Goal: Task Accomplishment & Management: Use online tool/utility

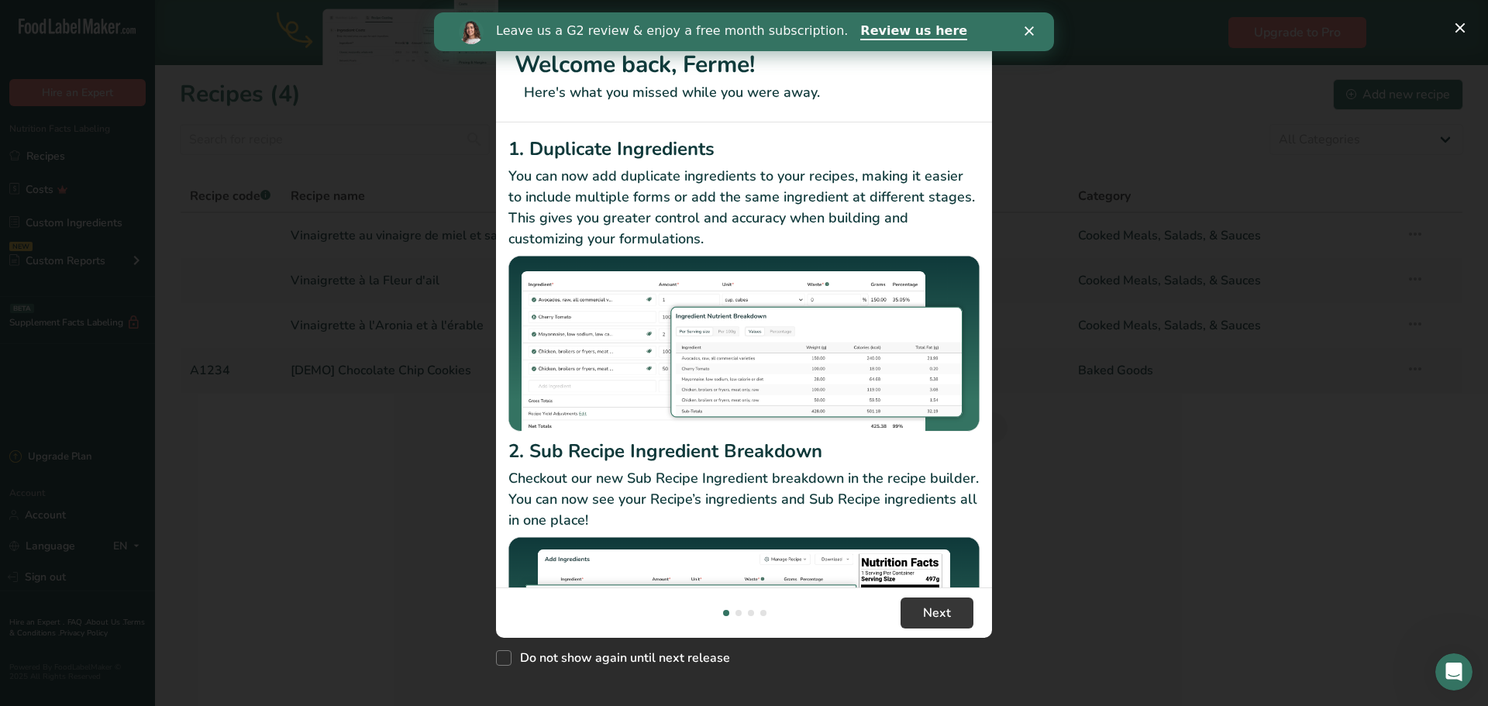
click at [1031, 26] on icon "Close" at bounding box center [1028, 30] width 9 height 9
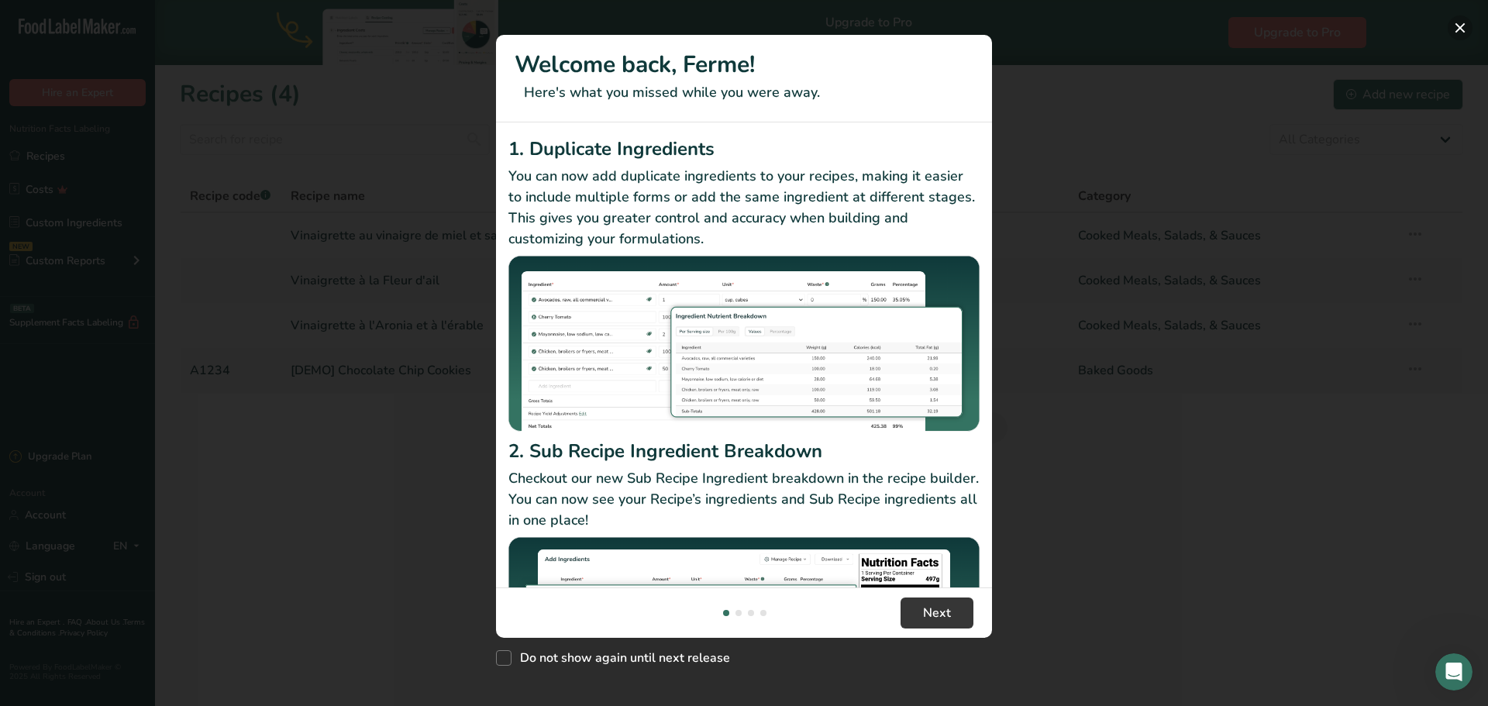
click at [1464, 26] on button "New Features" at bounding box center [1460, 27] width 25 height 25
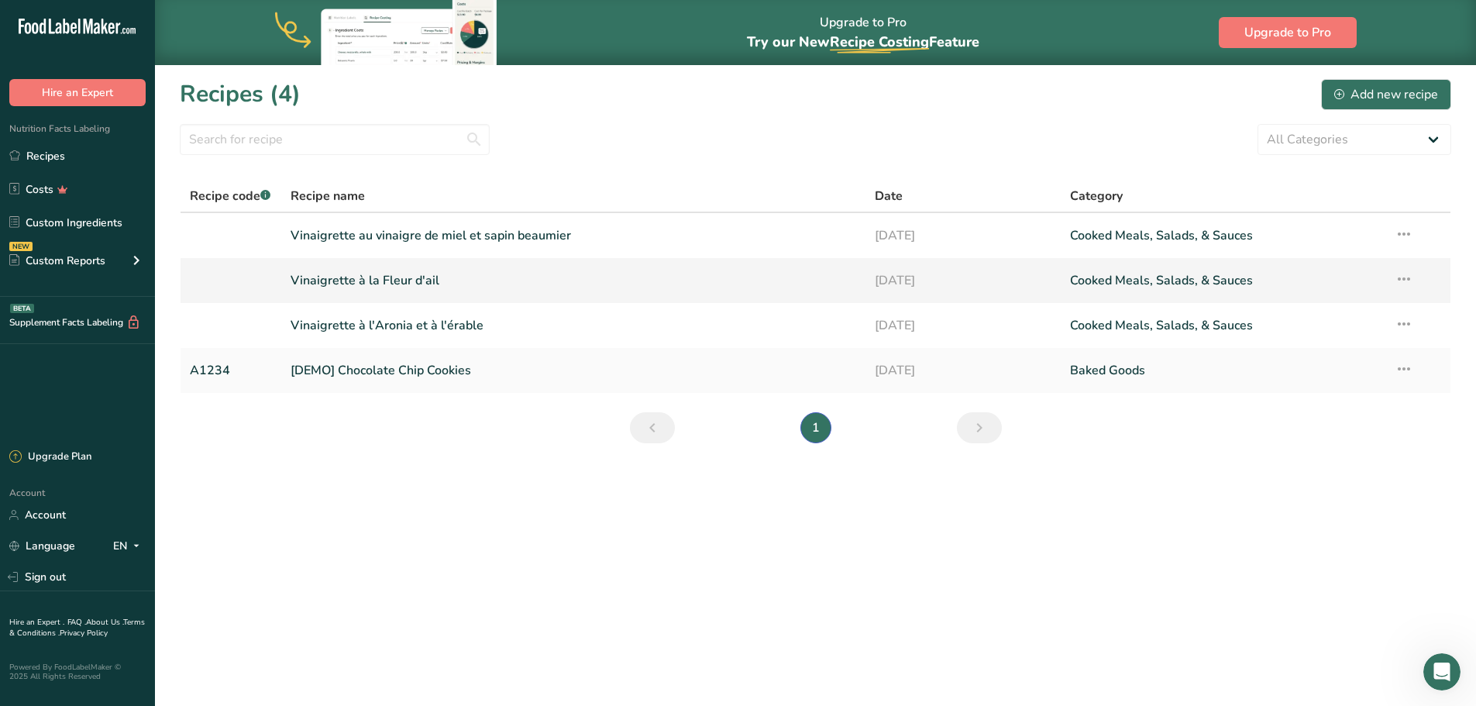
drag, startPoint x: 508, startPoint y: 230, endPoint x: 484, endPoint y: 271, distance: 47.6
click at [508, 230] on link "Vinaigrette au vinaigre de miel et sapin beaumier" at bounding box center [574, 235] width 566 height 33
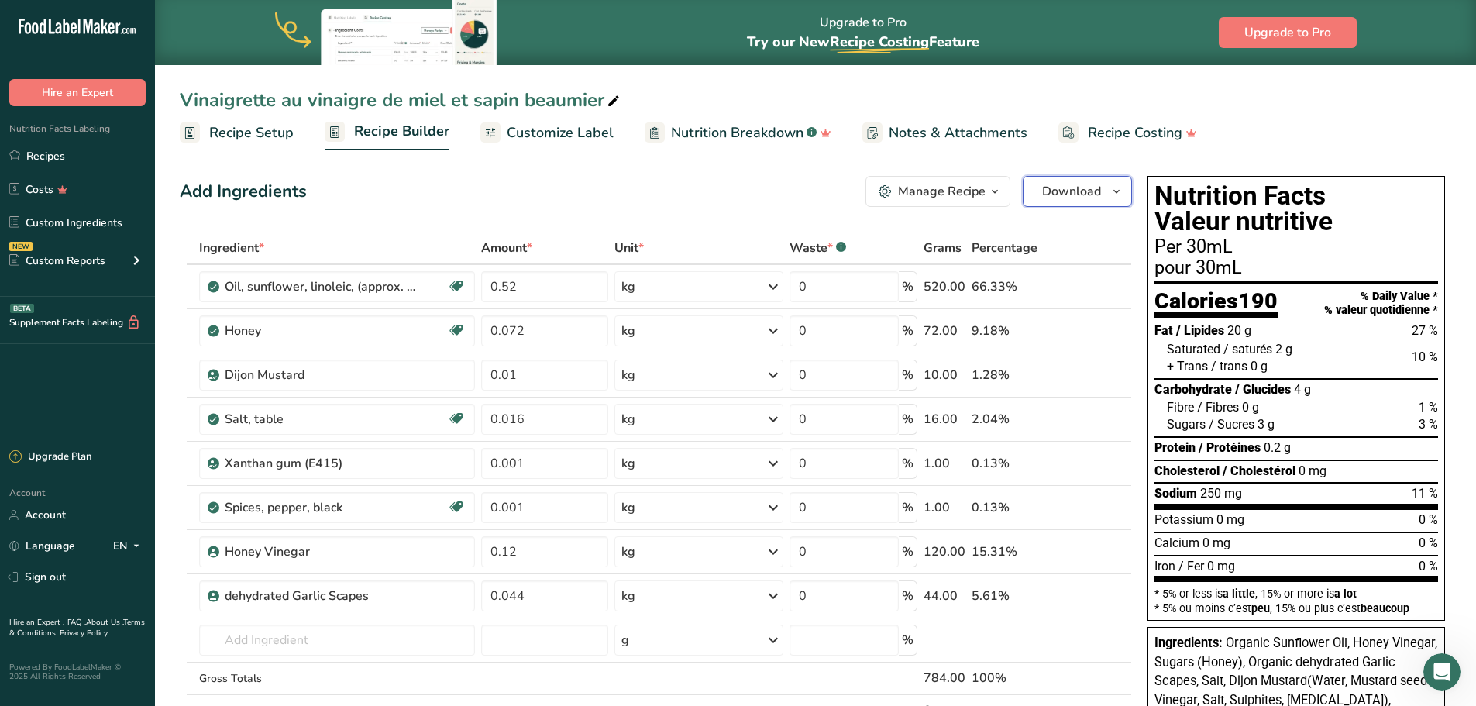
click at [1108, 191] on span "button" at bounding box center [1116, 191] width 19 height 19
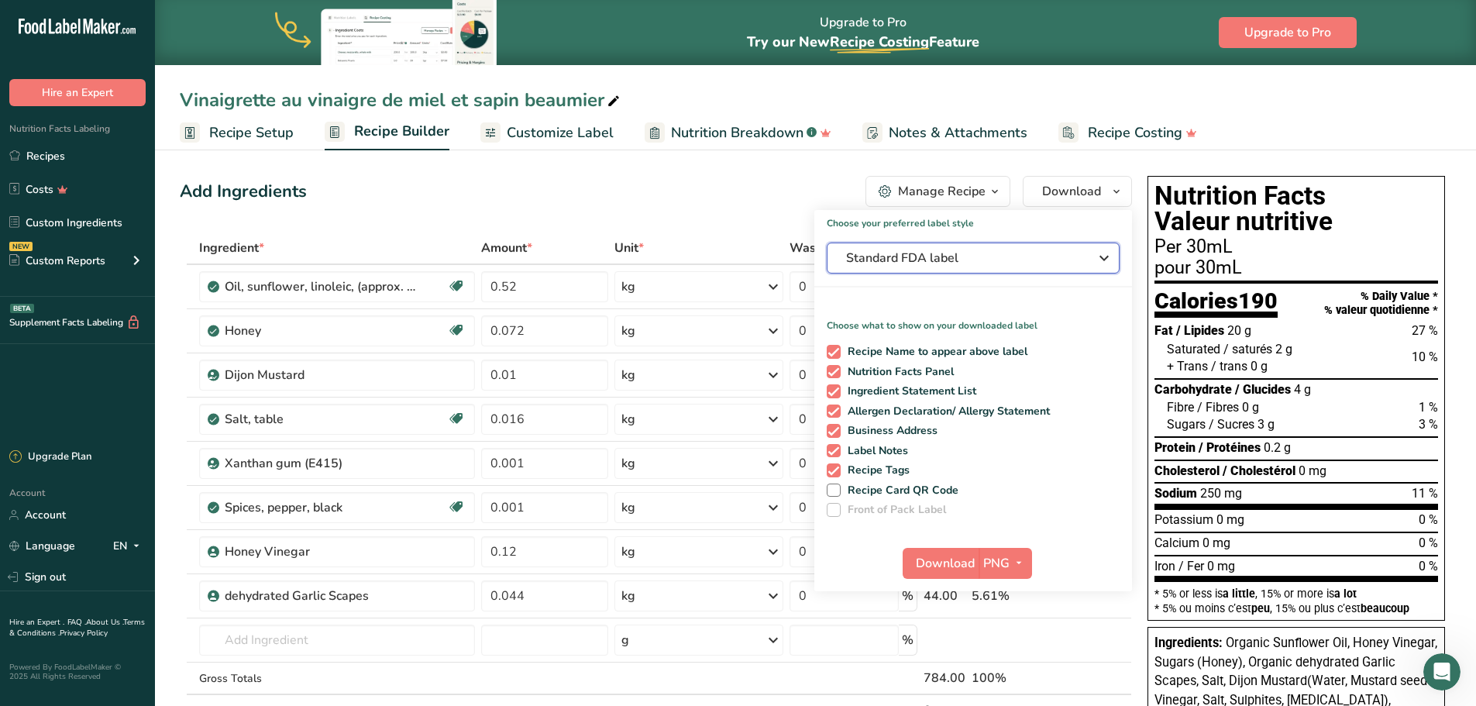
click at [1086, 257] on div "Standard FDA label" at bounding box center [973, 258] width 254 height 19
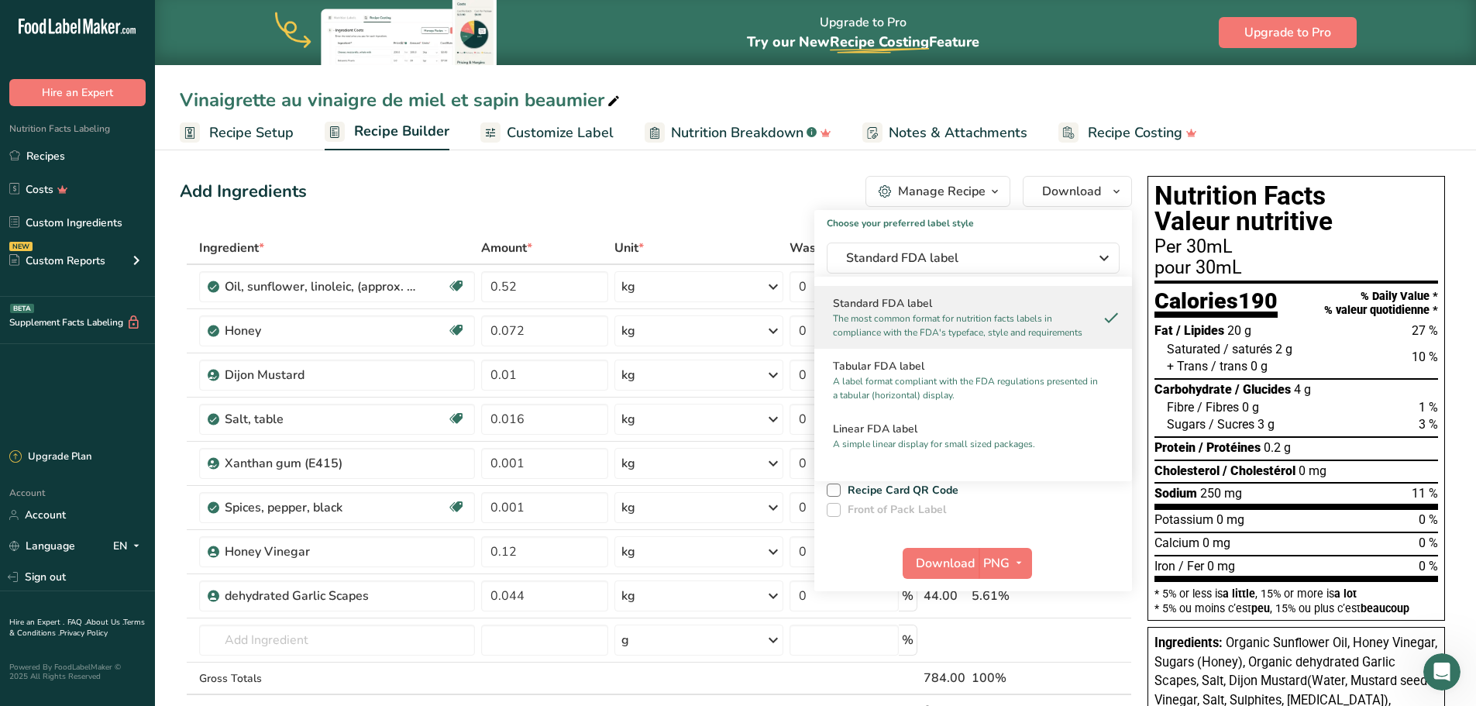
click at [754, 231] on div "Add Ingredients Manage Recipe Delete Recipe Duplicate Recipe Scale Recipe Save …" at bounding box center [661, 718] width 962 height 1096
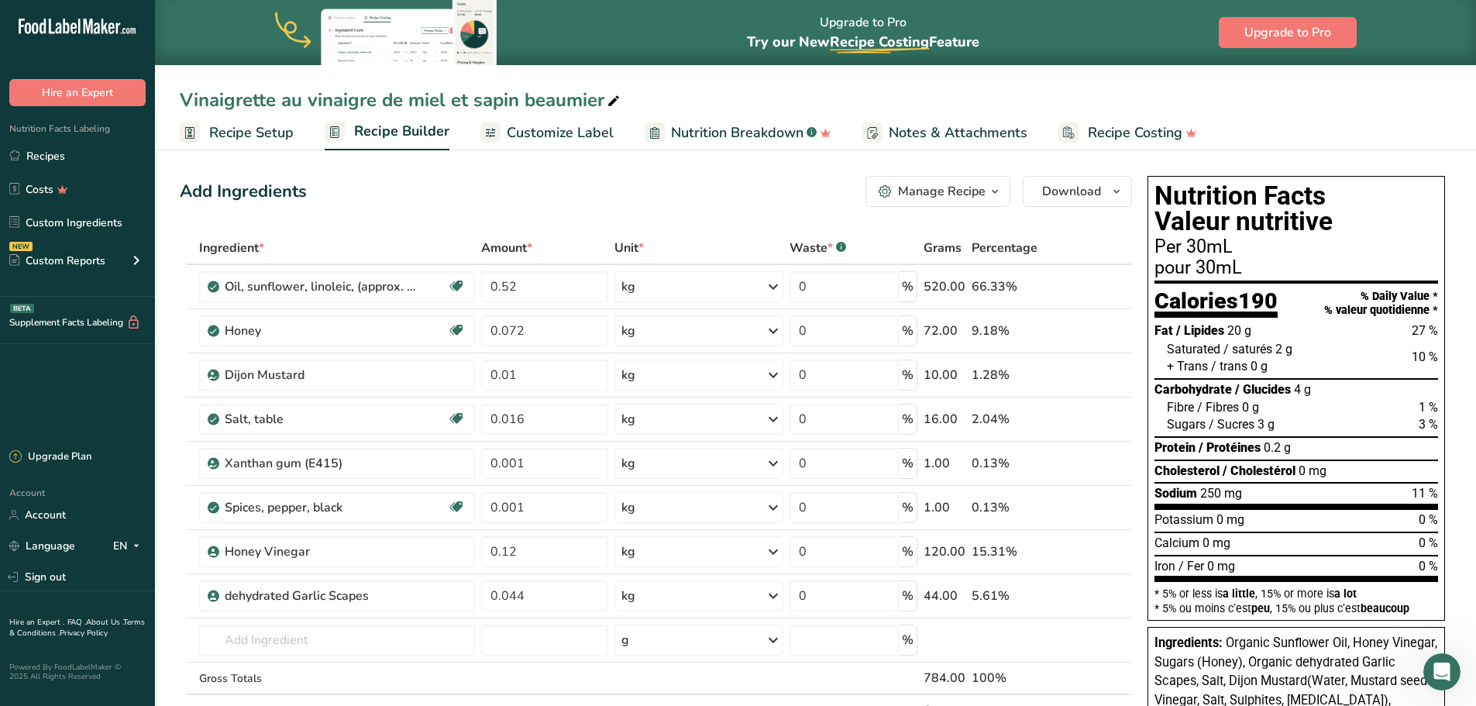
click at [568, 136] on span "Customize Label" at bounding box center [560, 132] width 107 height 21
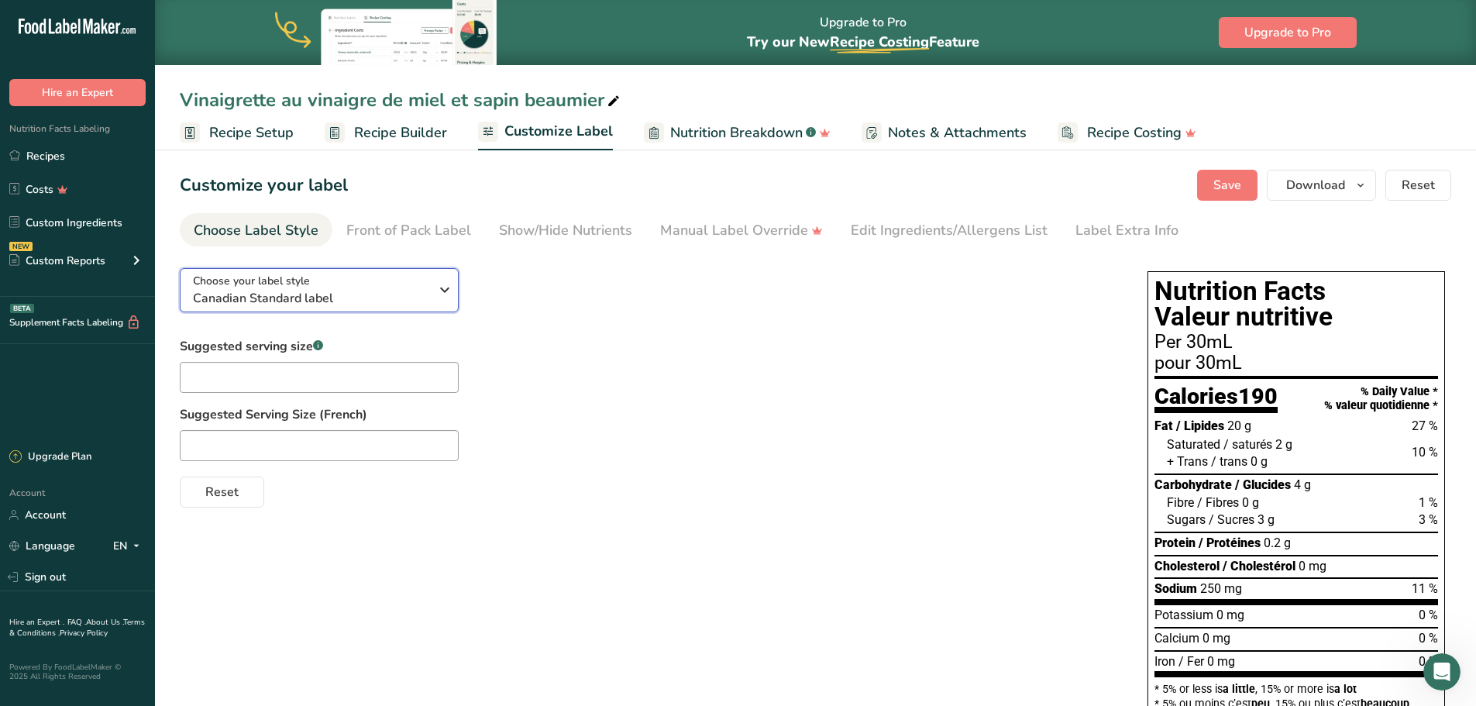
click at [437, 294] on icon "button" at bounding box center [444, 290] width 19 height 28
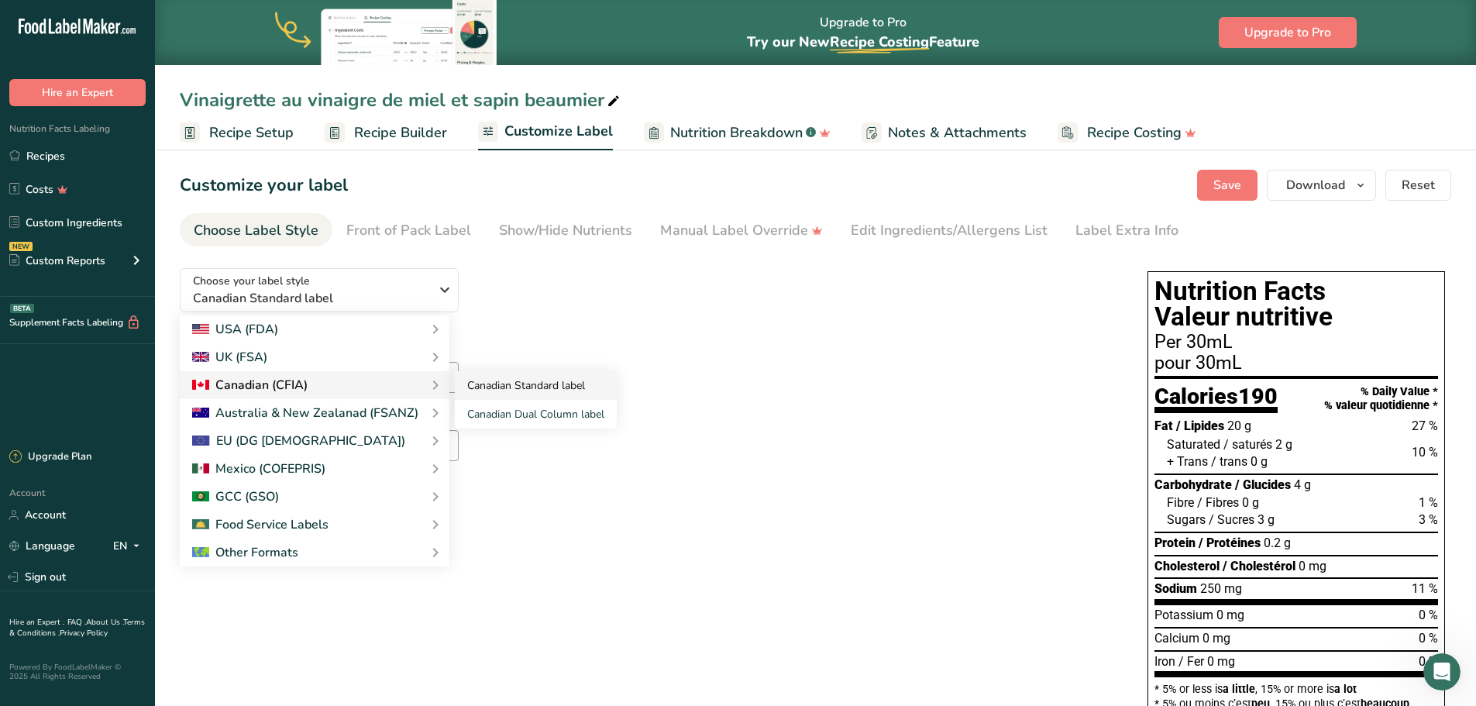
click at [497, 384] on link "Canadian Standard label" at bounding box center [536, 385] width 162 height 29
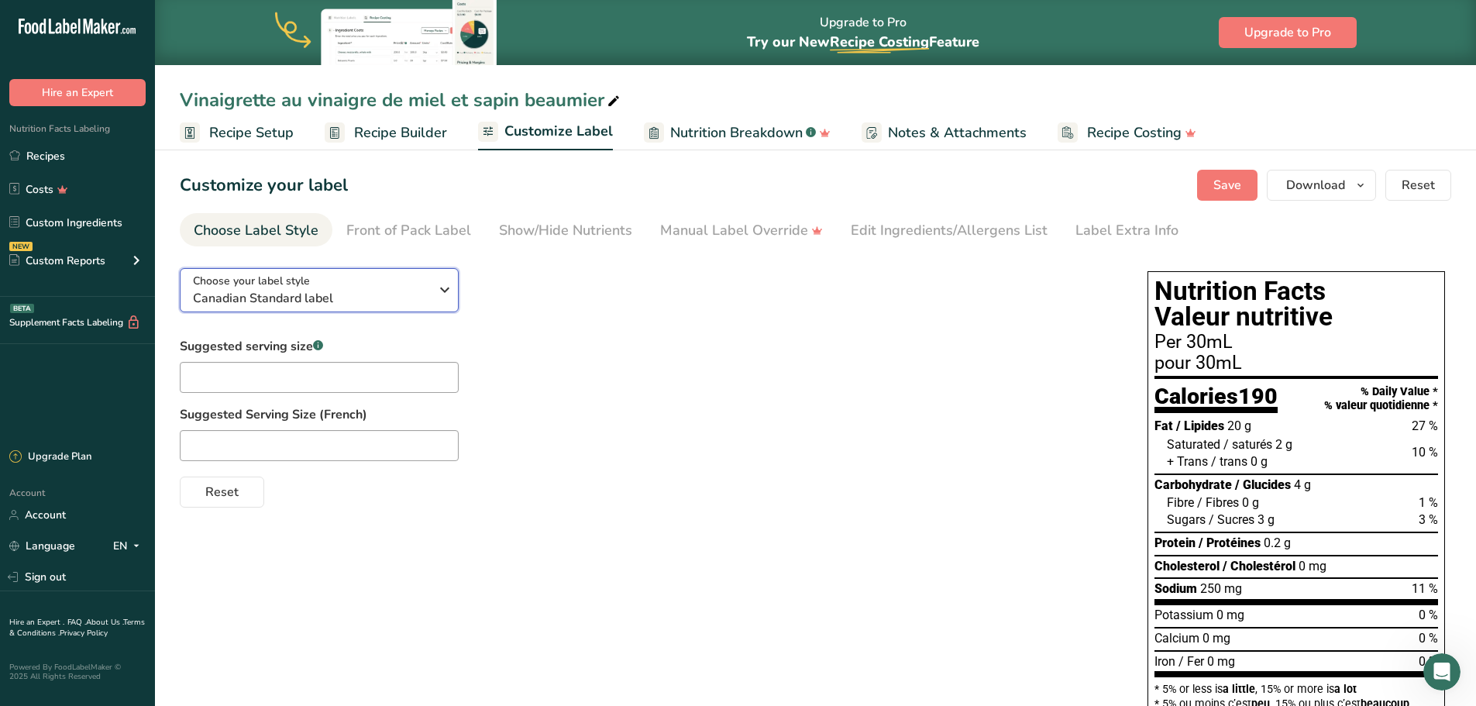
click at [402, 297] on span "Canadian Standard label" at bounding box center [311, 298] width 236 height 19
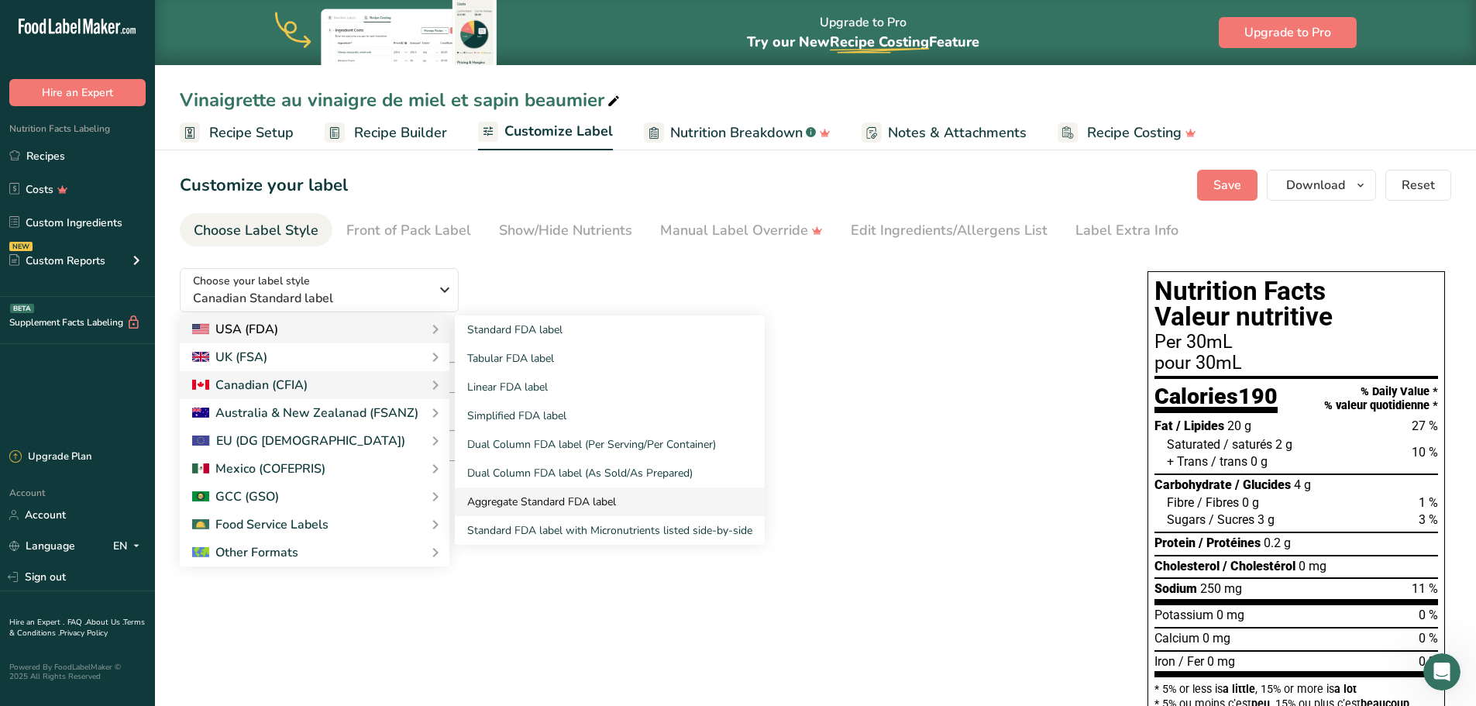
click at [566, 506] on link "Aggregate Standard FDA label" at bounding box center [610, 501] width 310 height 29
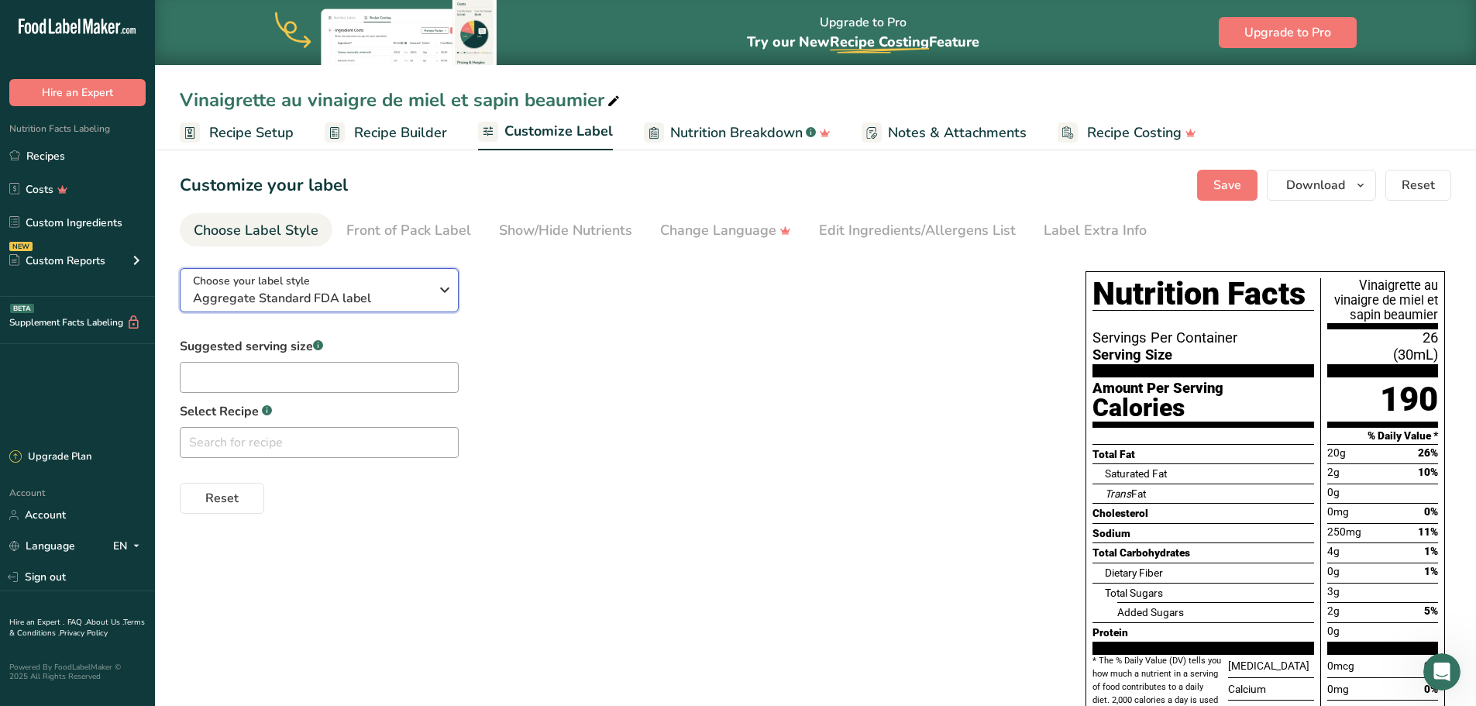
click at [380, 305] on span "Aggregate Standard FDA label" at bounding box center [311, 298] width 236 height 19
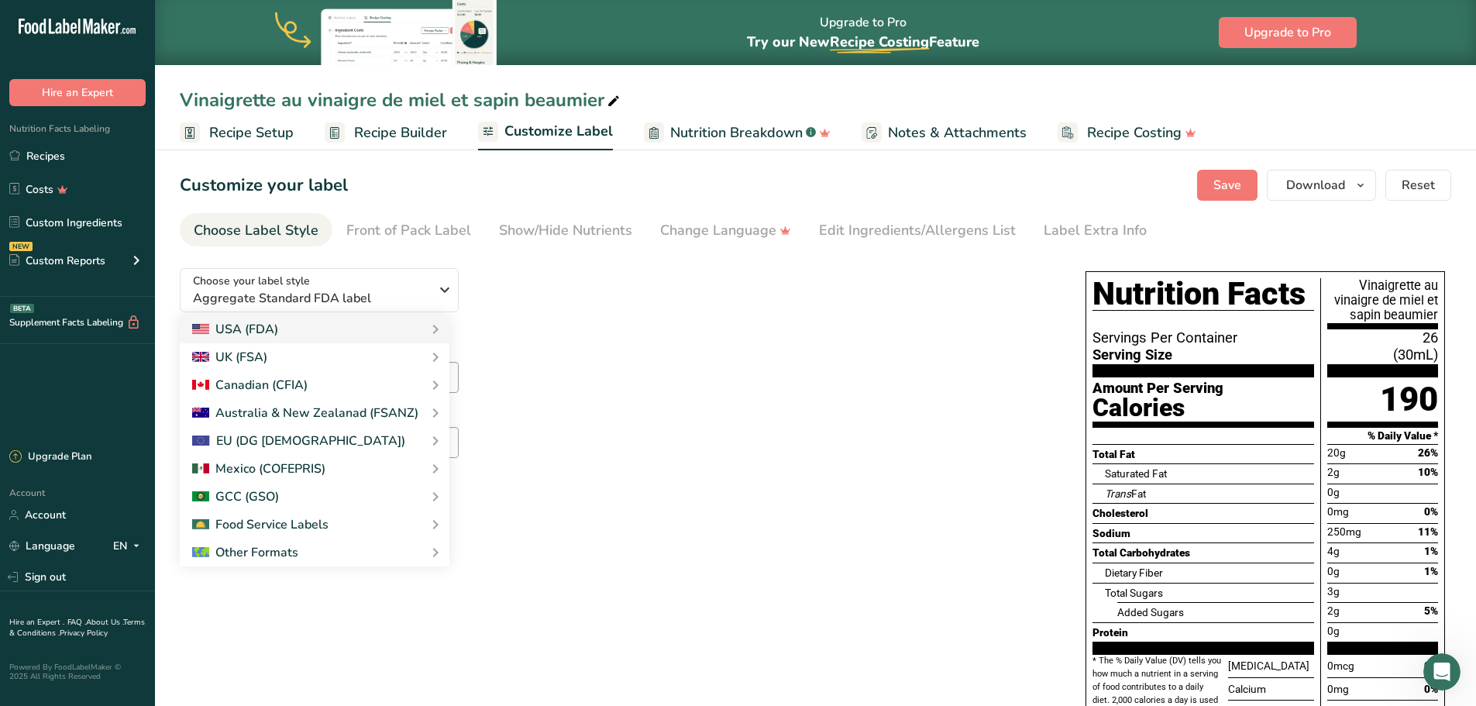
drag, startPoint x: 482, startPoint y: 388, endPoint x: 740, endPoint y: 415, distance: 259.5
click at [0, 0] on link "Canadian Standard label" at bounding box center [0, 0] width 0 height 0
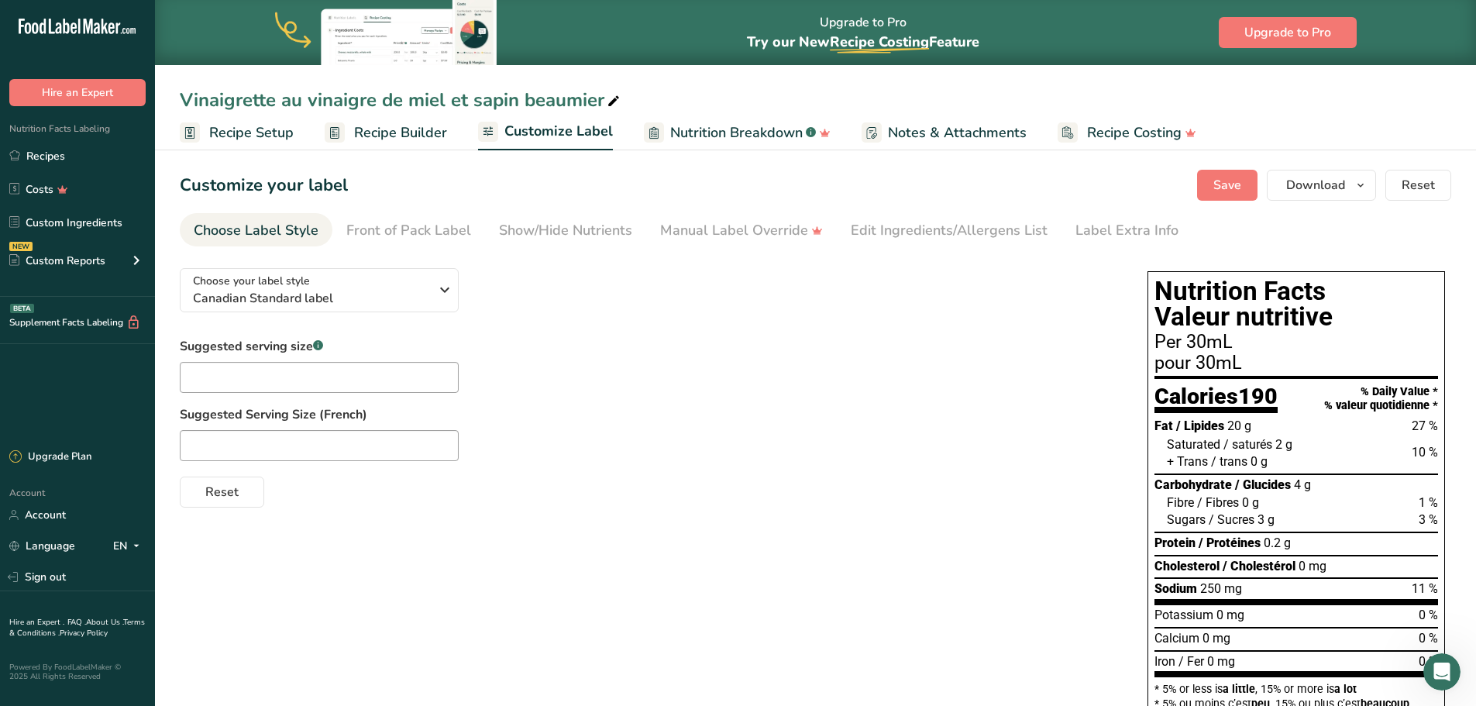
click at [239, 133] on span "Recipe Setup" at bounding box center [251, 132] width 84 height 21
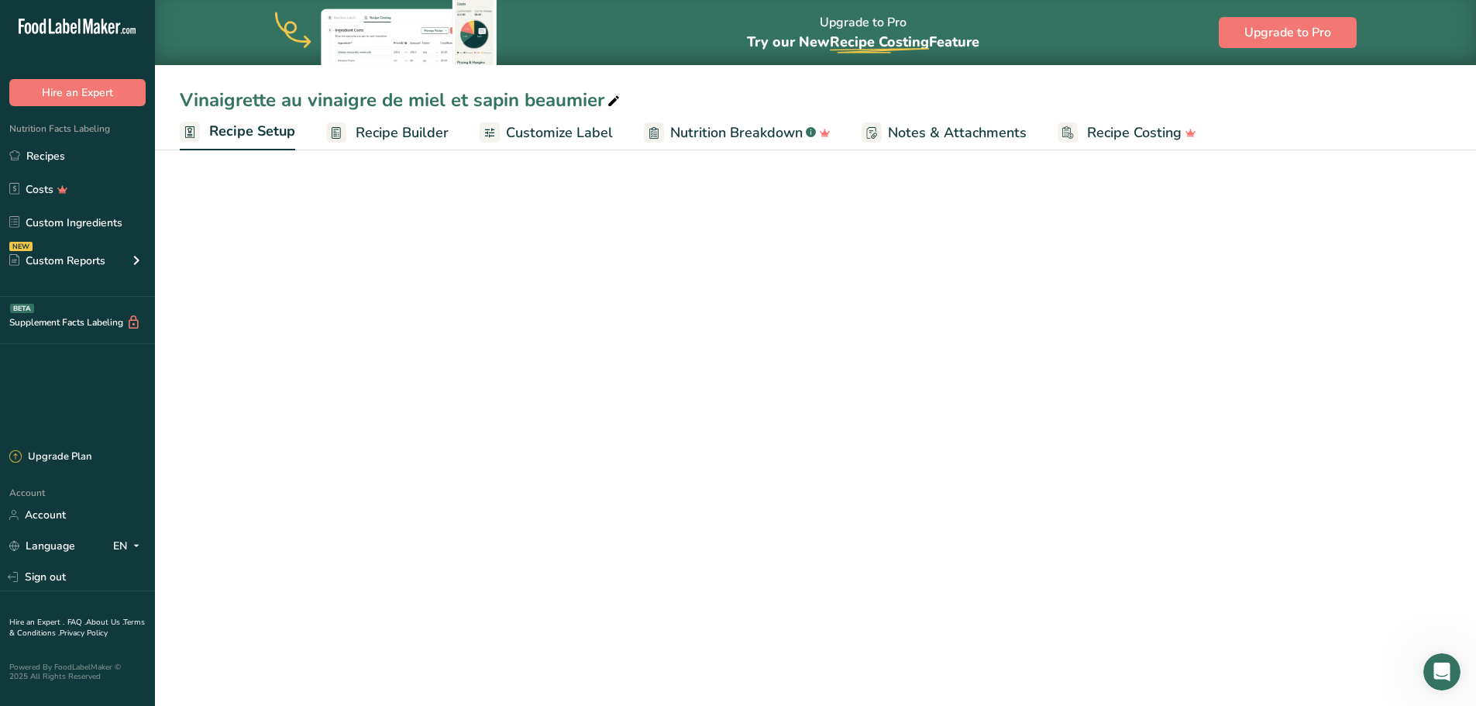
select select "17"
select select "22"
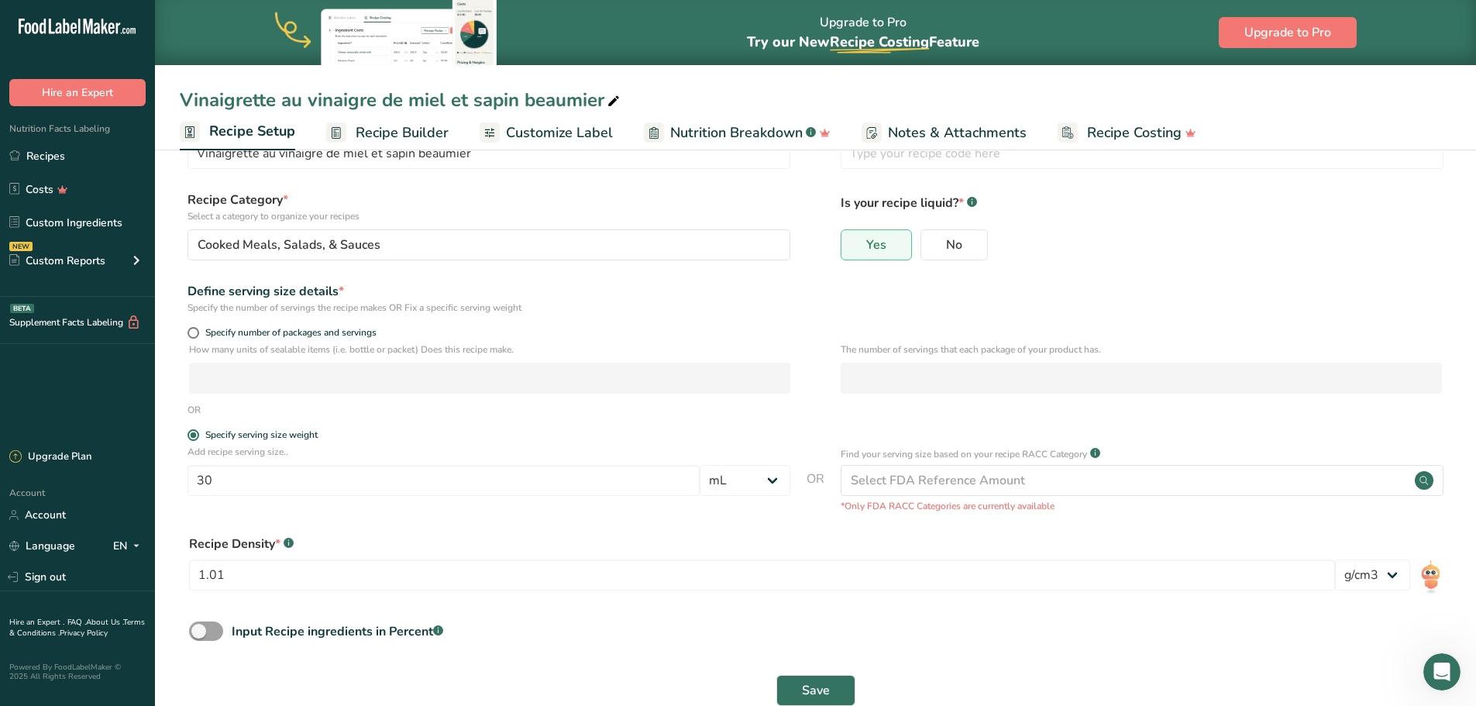
scroll to position [97, 0]
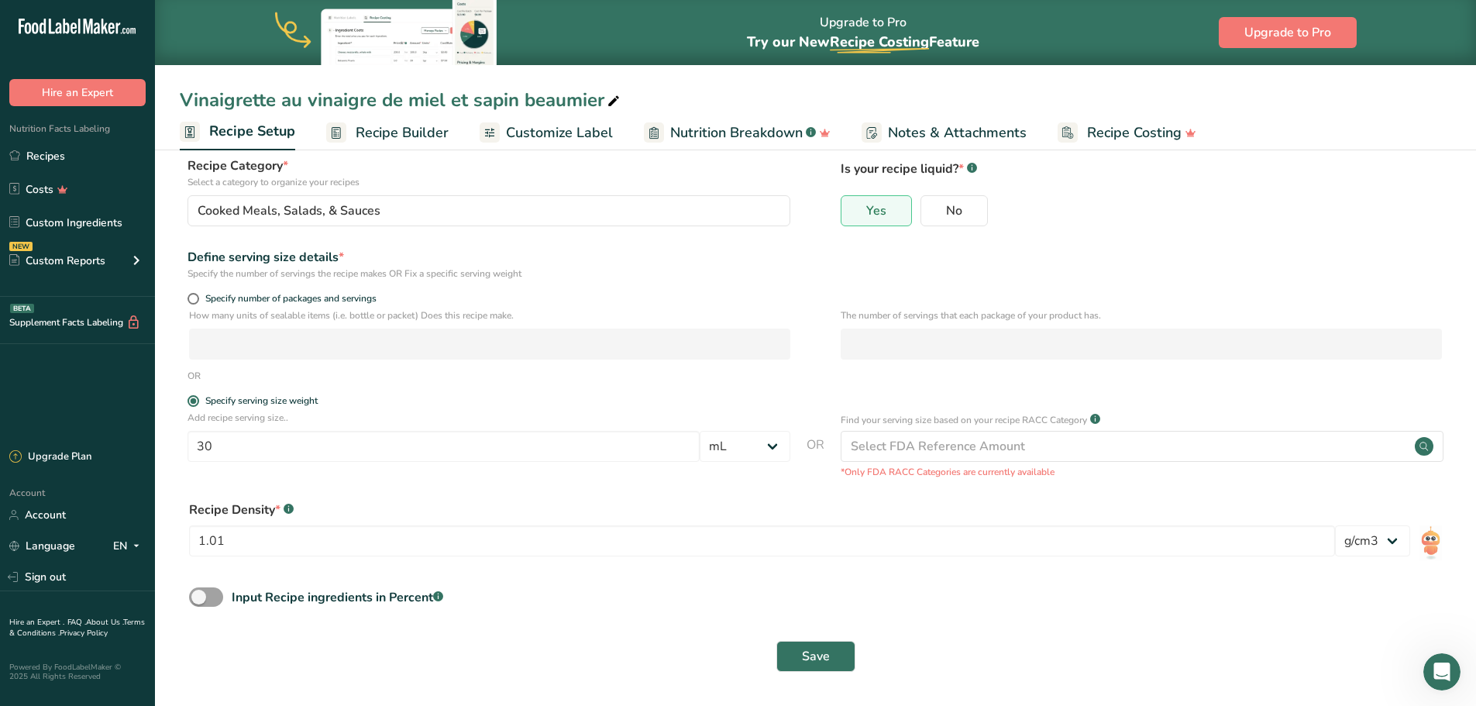
click at [563, 619] on form "Recipe name * Vinaigrette au vinaigre de miel et sapin [PERSON_NAME] Recipe cod…" at bounding box center [816, 380] width 1272 height 602
click at [109, 159] on link "Recipes" at bounding box center [77, 155] width 155 height 29
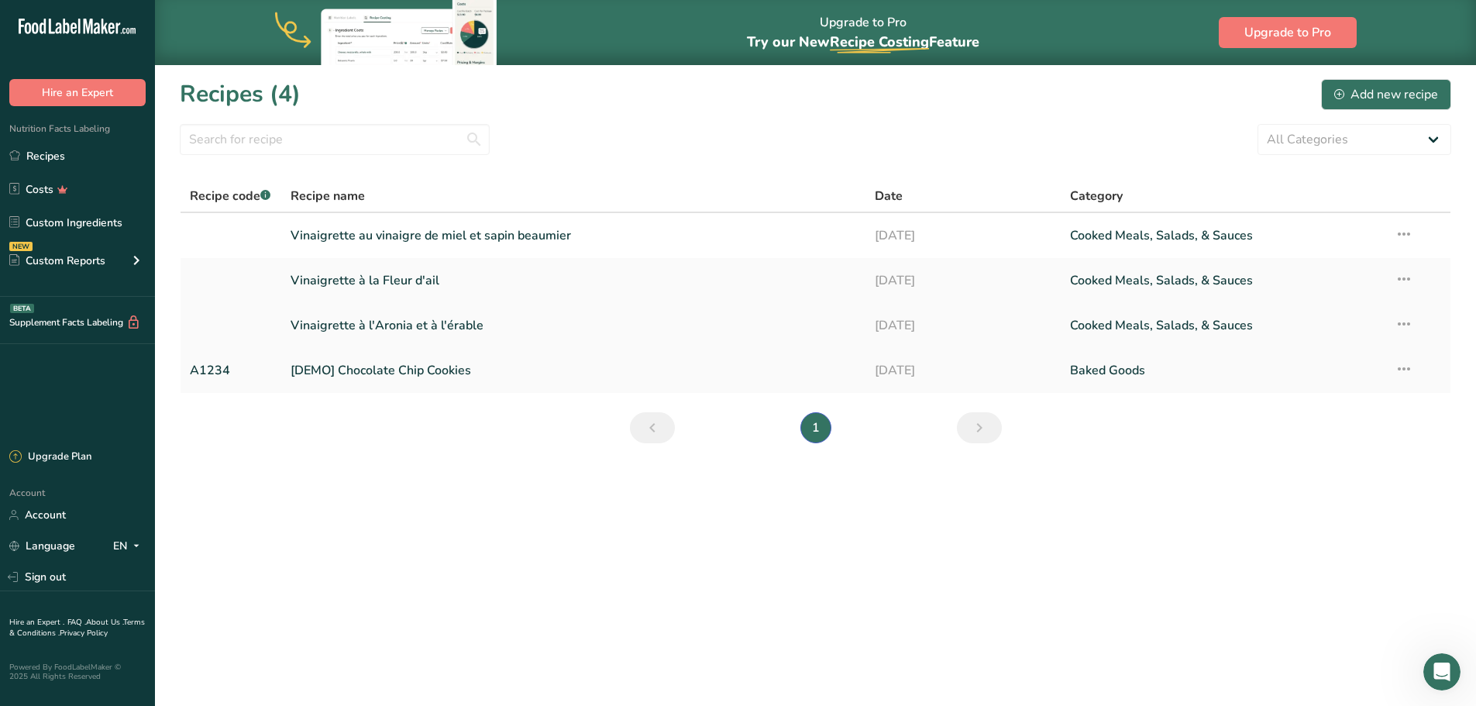
click at [673, 341] on link "Vinaigrette à l'Aronia et à l'érable" at bounding box center [574, 325] width 566 height 33
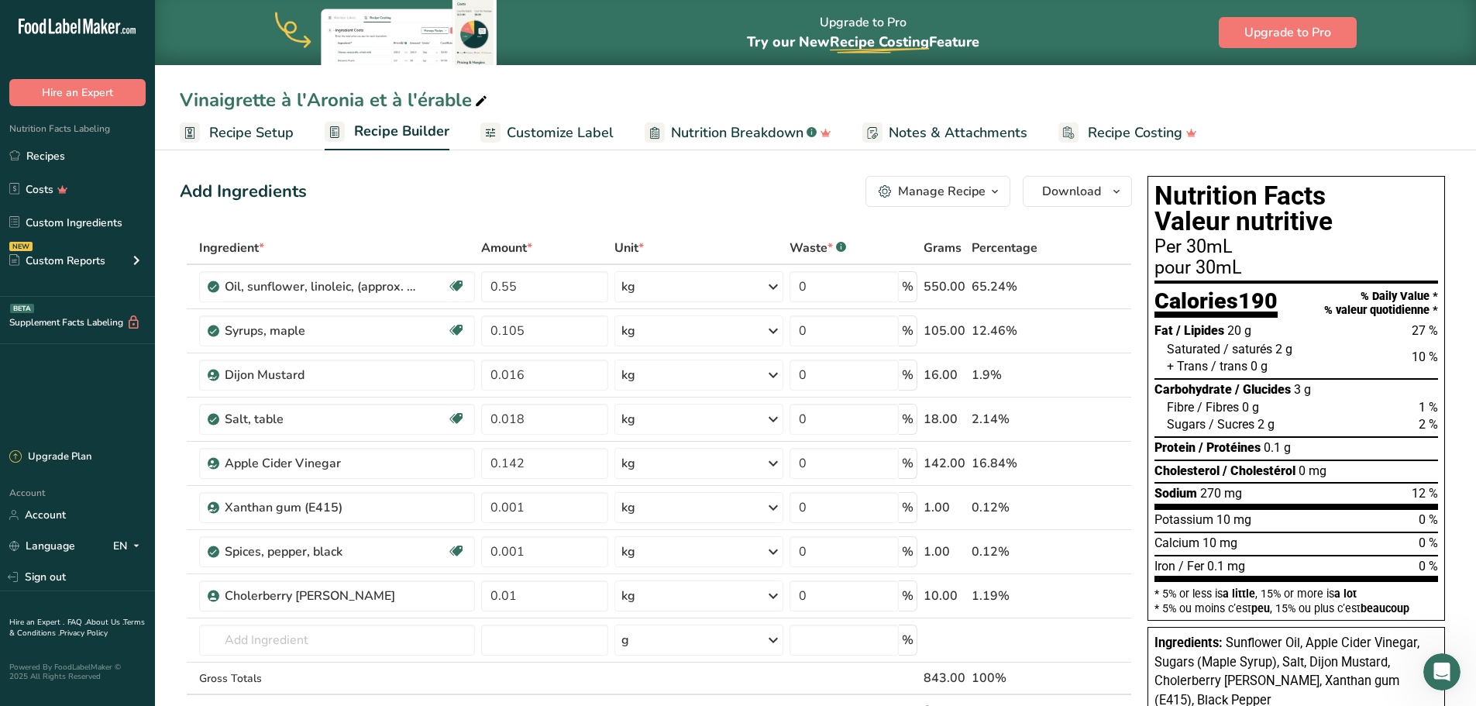
click at [977, 126] on span "Notes & Attachments" at bounding box center [958, 132] width 139 height 21
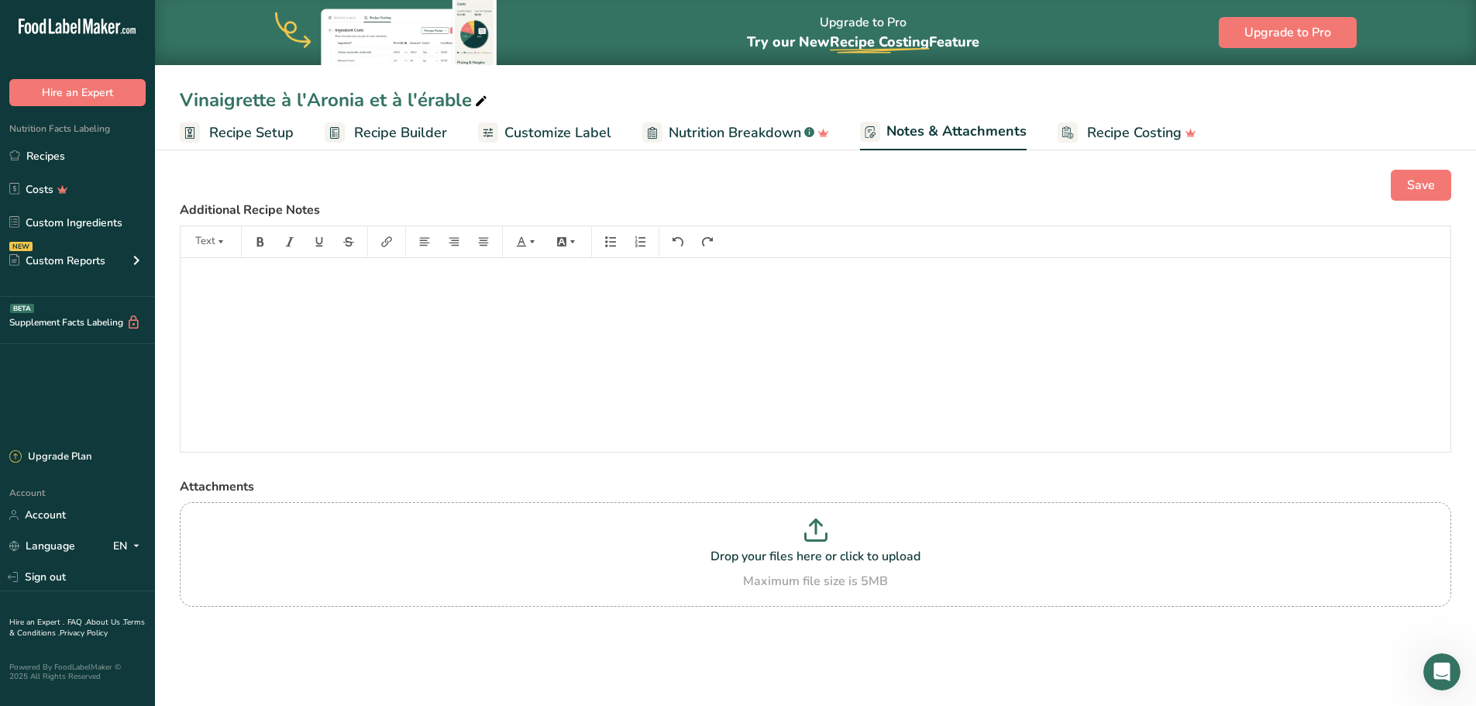
click at [535, 130] on span "Customize Label" at bounding box center [557, 132] width 107 height 21
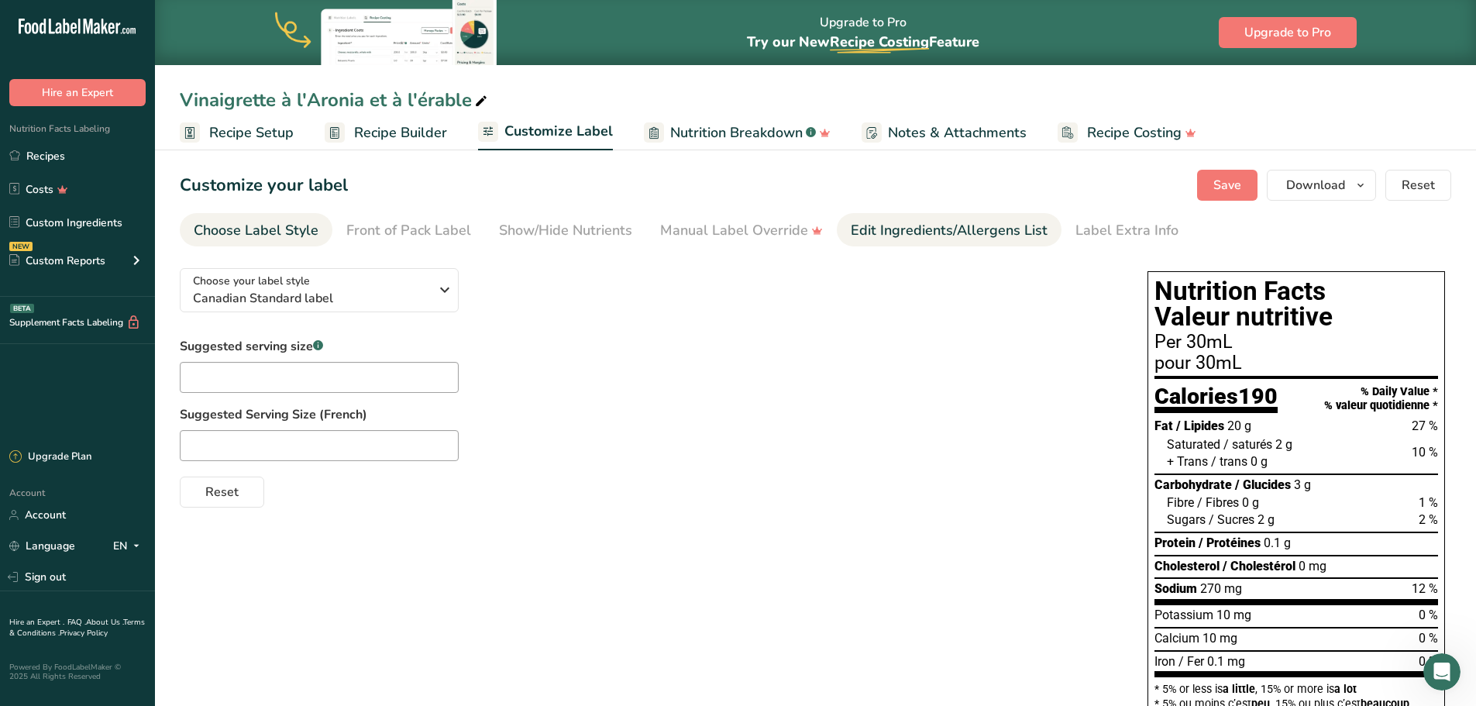
click at [999, 238] on div "Edit Ingredients/Allergens List" at bounding box center [949, 230] width 197 height 21
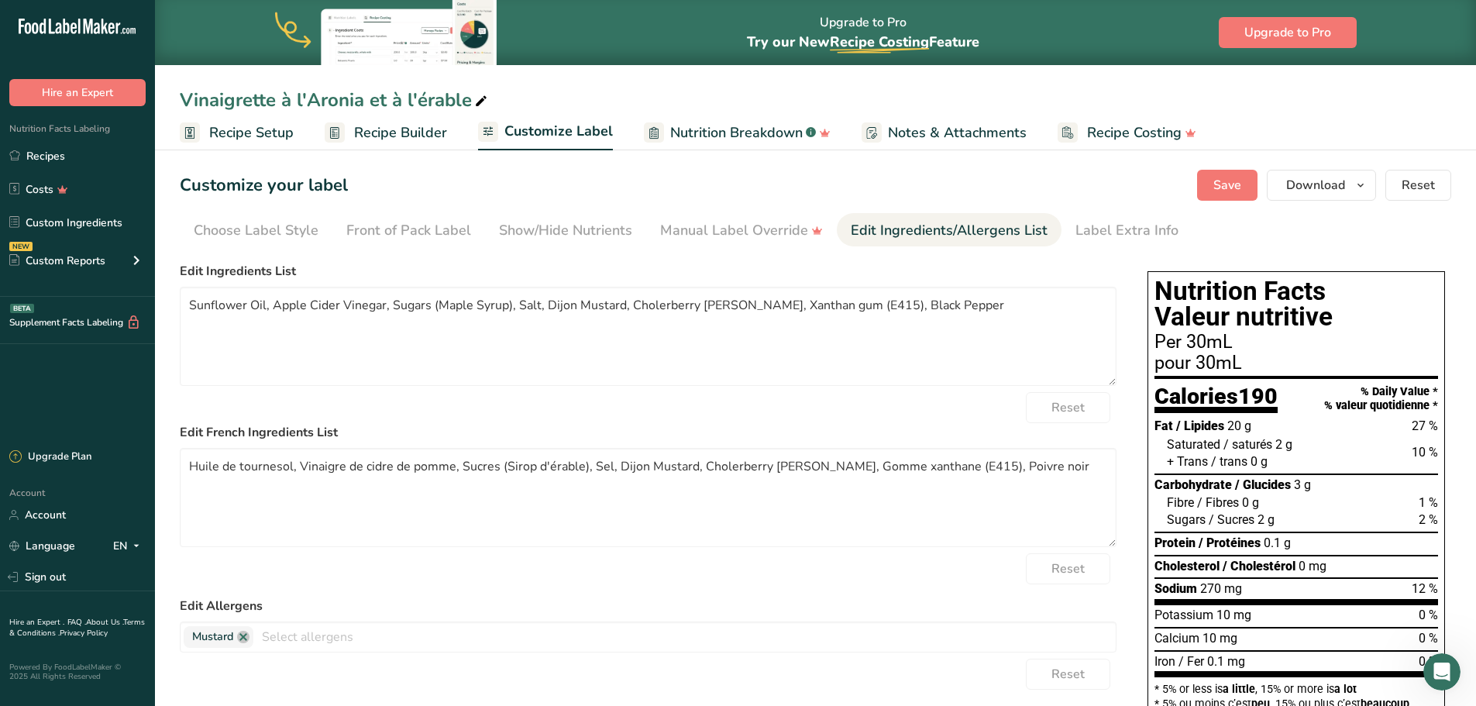
scroll to position [207, 0]
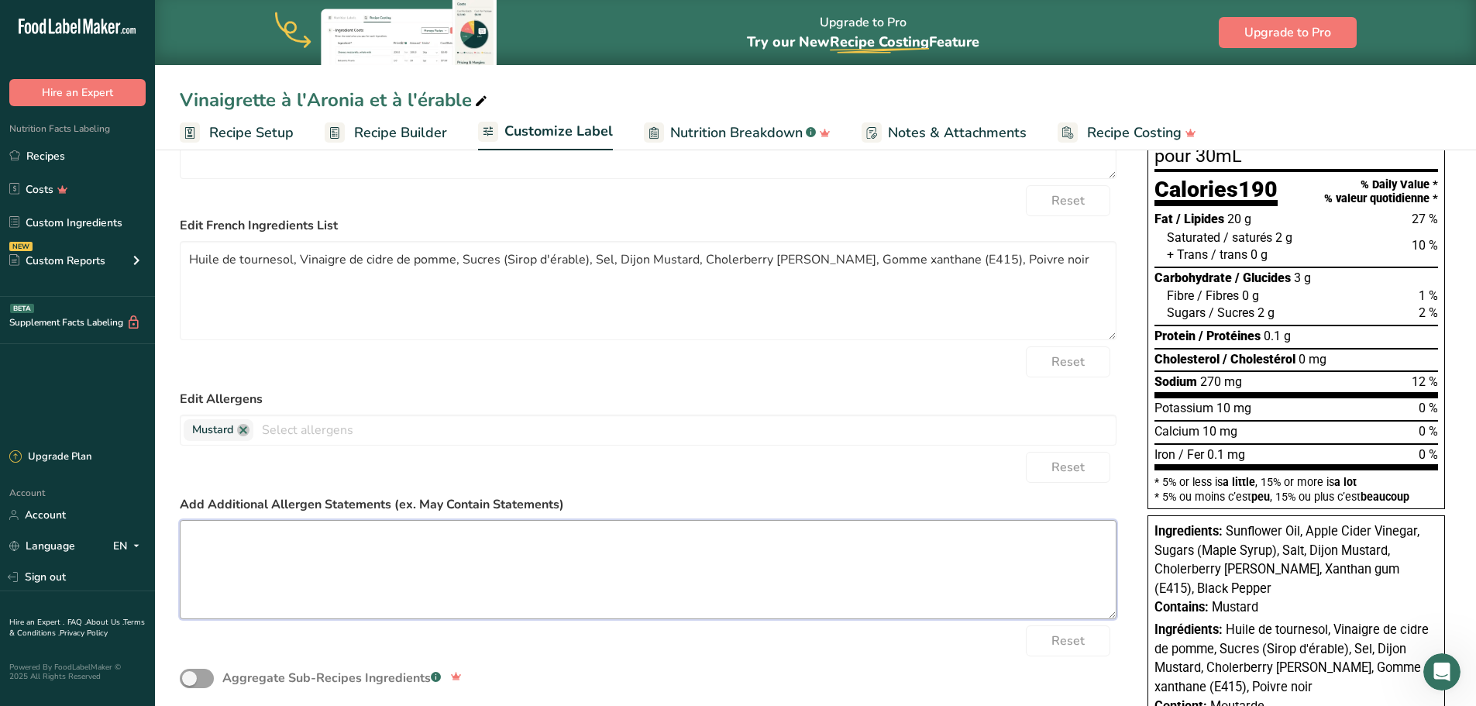
click at [633, 549] on textarea at bounding box center [648, 569] width 937 height 99
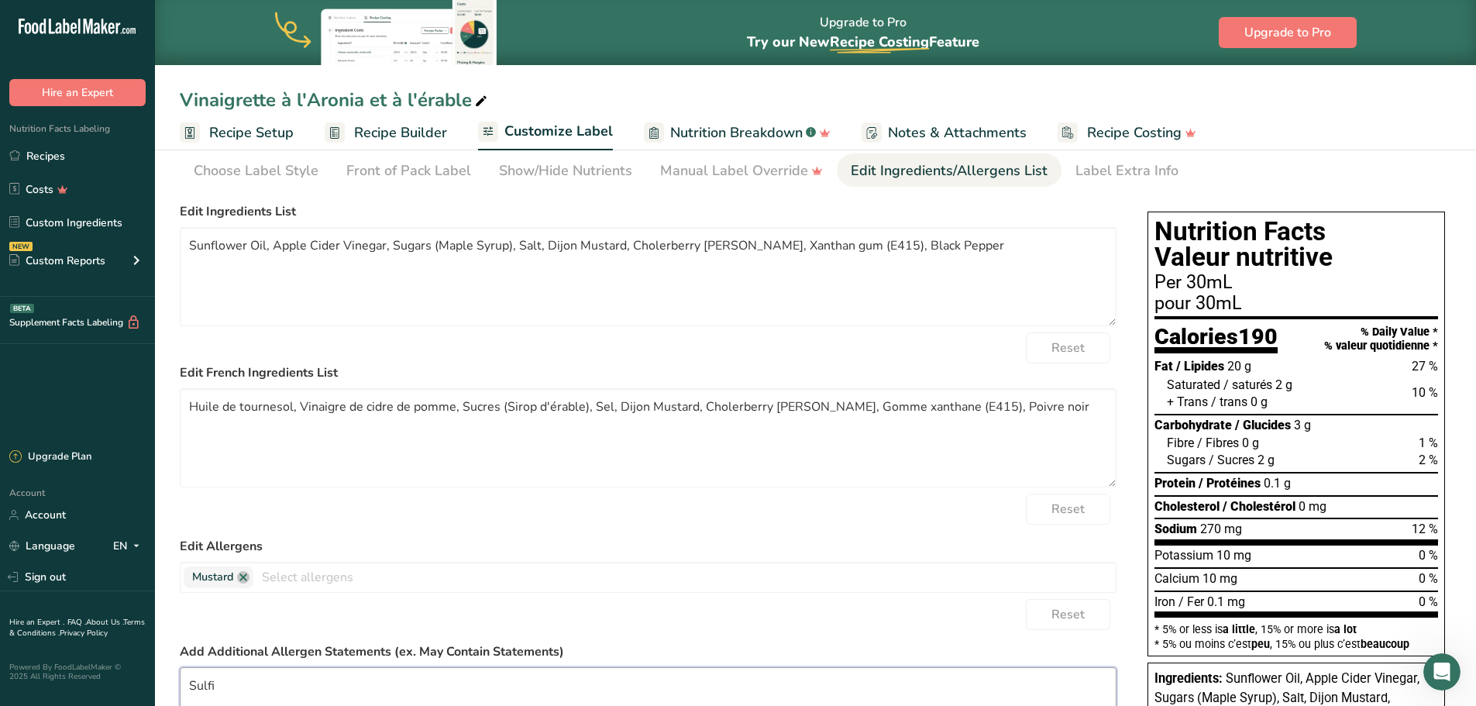
scroll to position [0, 0]
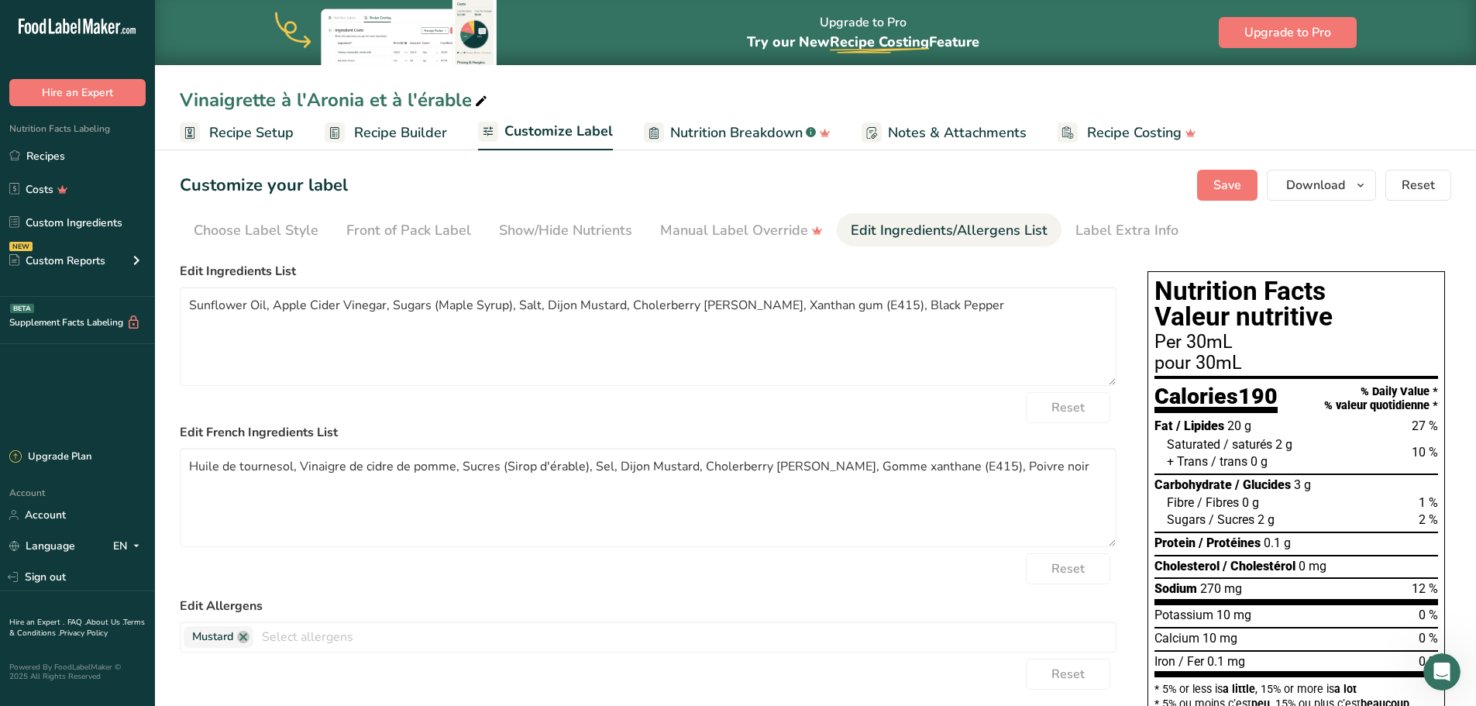
type textarea "Sulfi"
click at [60, 163] on link "Recipes" at bounding box center [77, 155] width 155 height 29
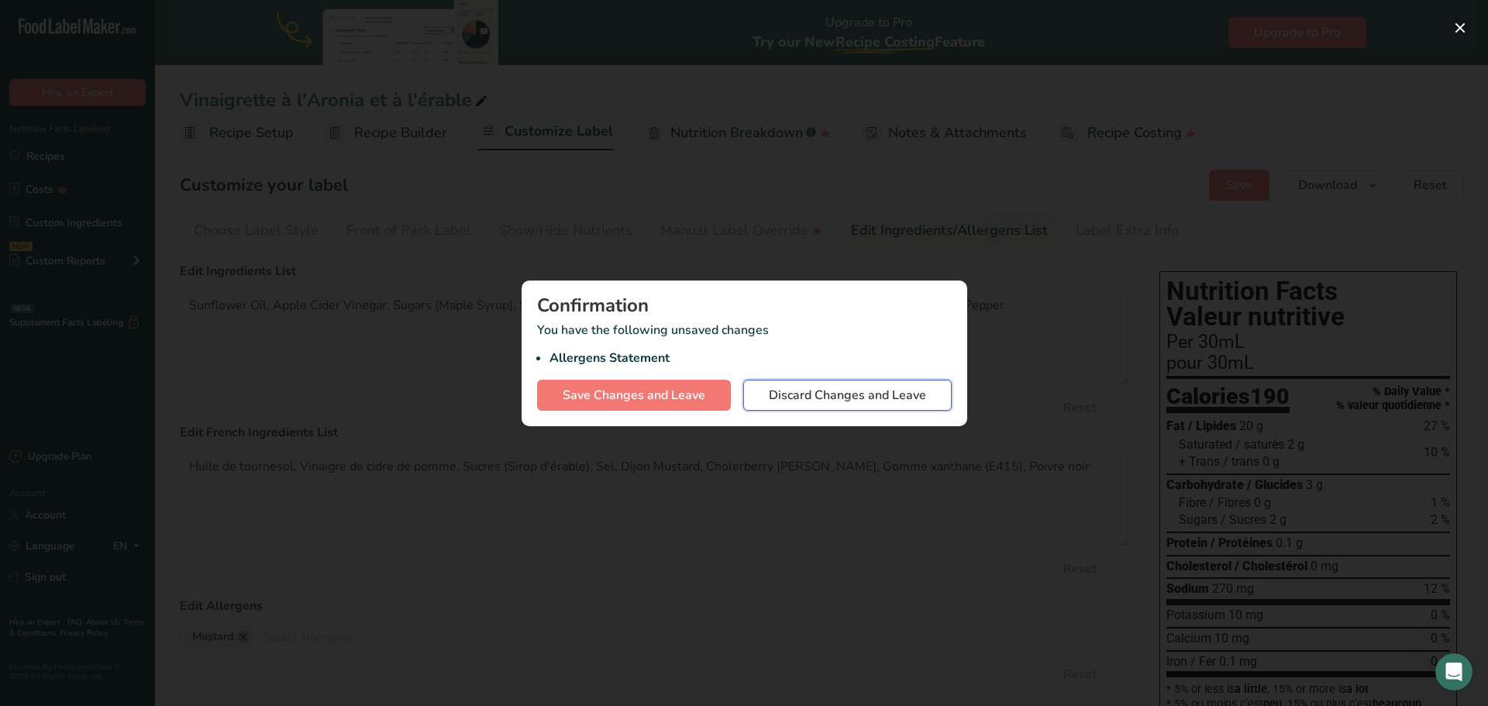
click at [782, 390] on span "Discard Changes and Leave" at bounding box center [847, 395] width 157 height 19
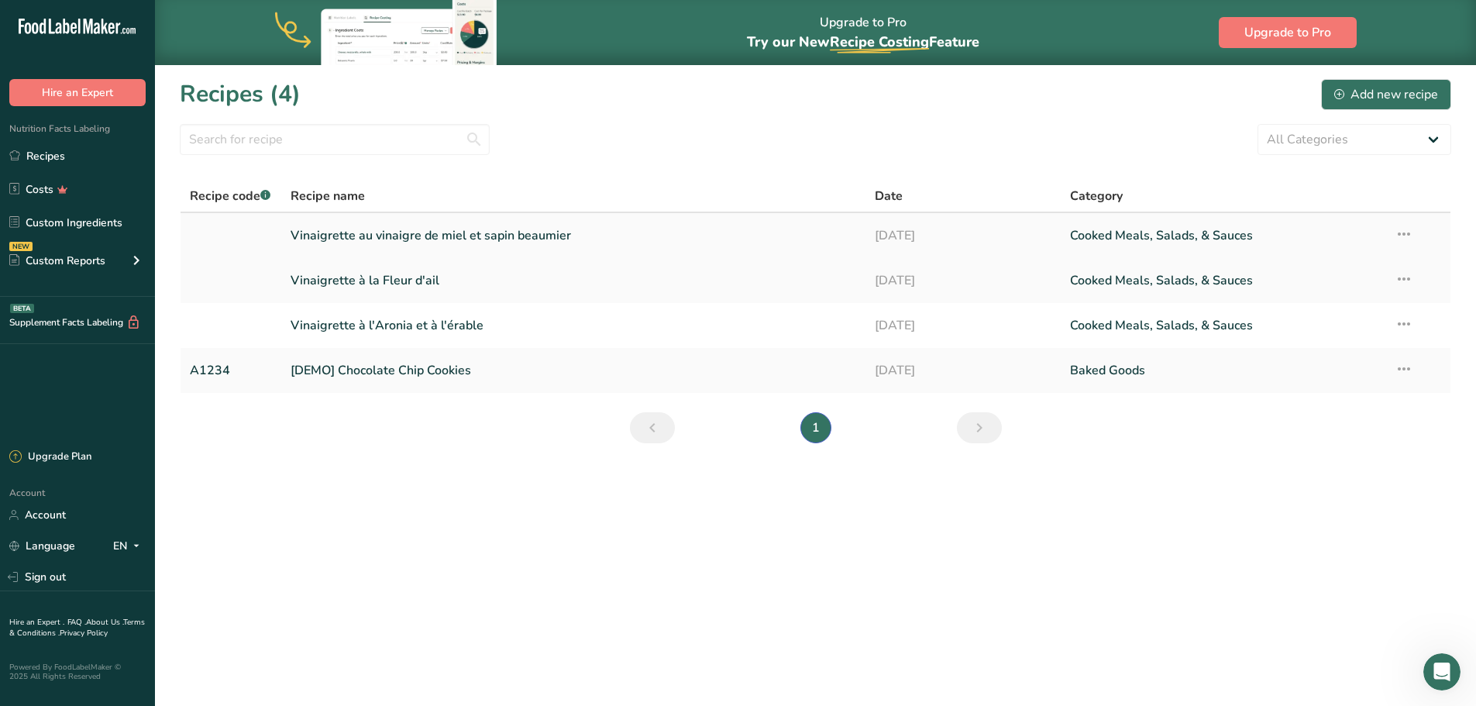
click at [404, 229] on link "Vinaigrette au vinaigre de miel et sapin beaumier" at bounding box center [574, 235] width 566 height 33
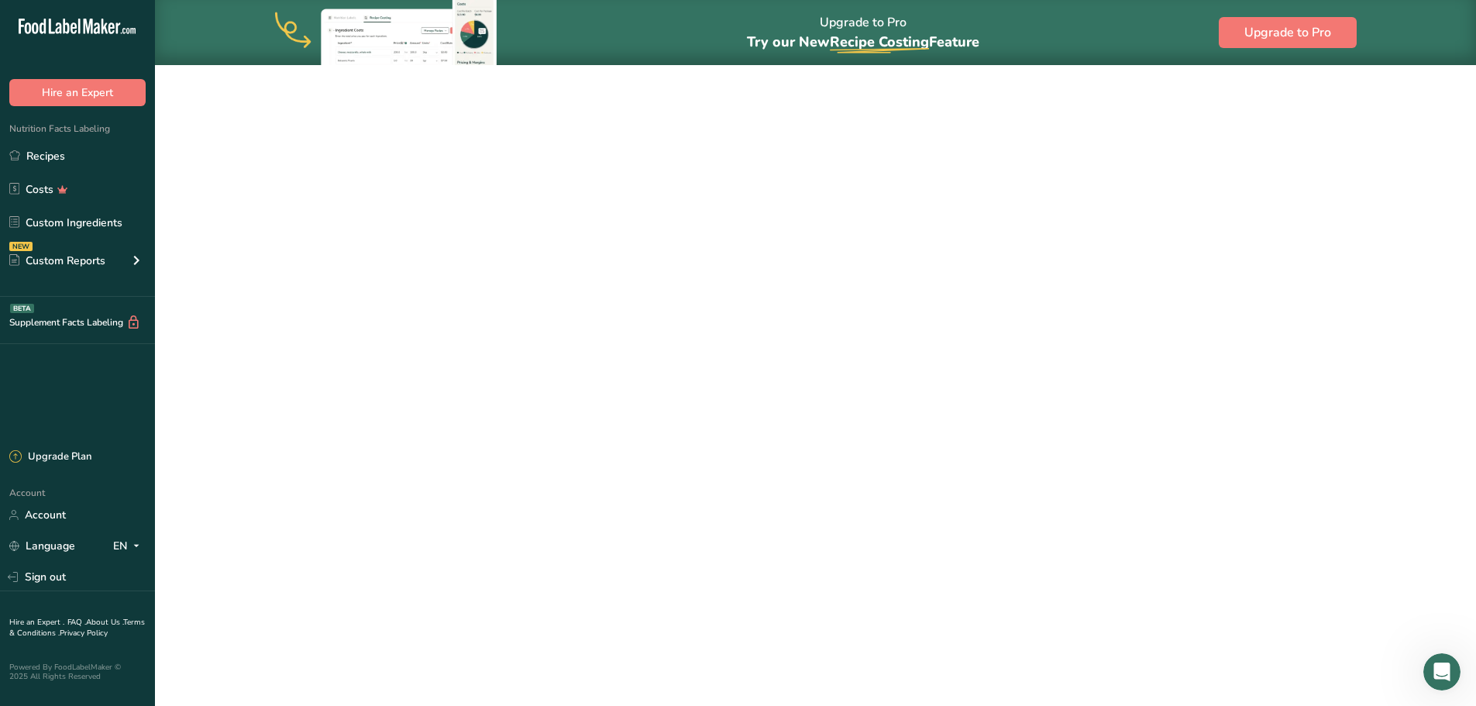
click at [404, 229] on link "Vinaigrette au vinaigre de miel et sapin beaumier" at bounding box center [574, 235] width 566 height 33
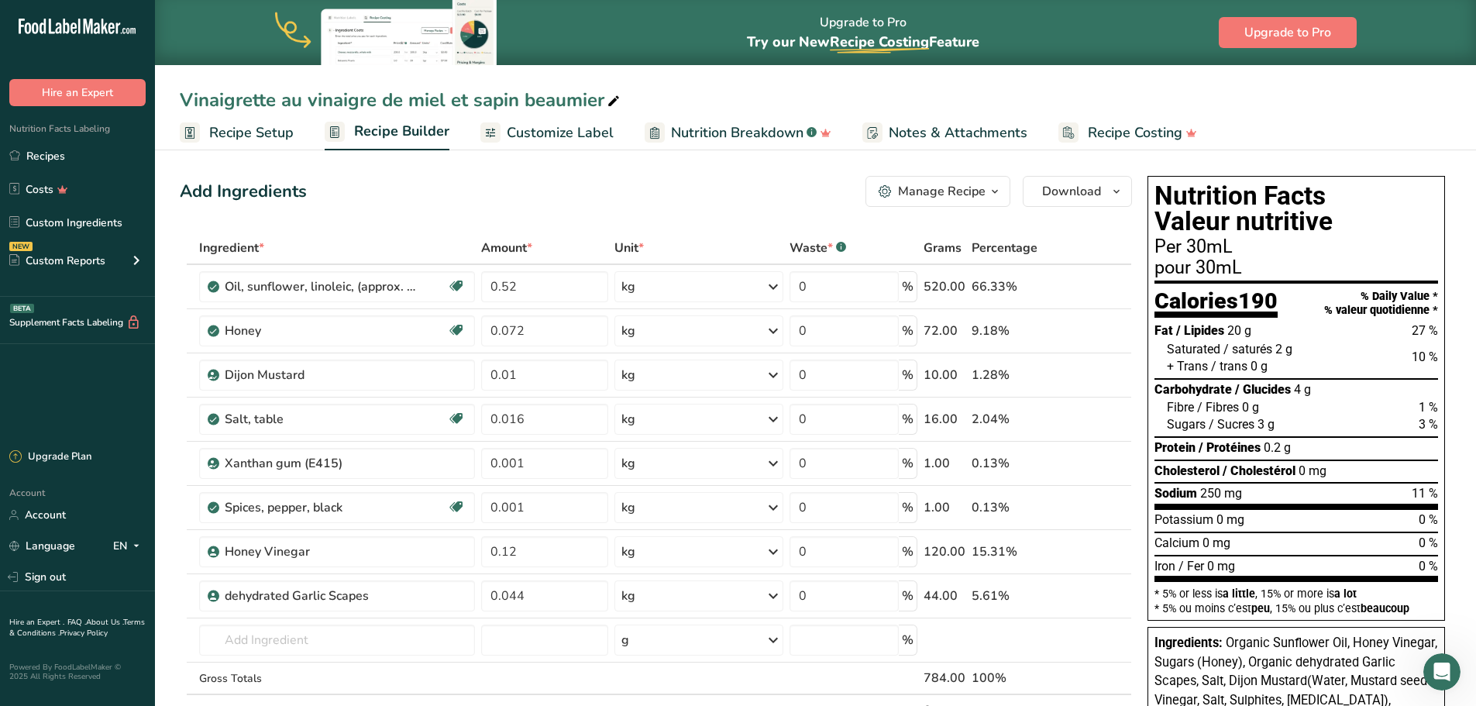
click at [587, 141] on span "Customize Label" at bounding box center [560, 132] width 107 height 21
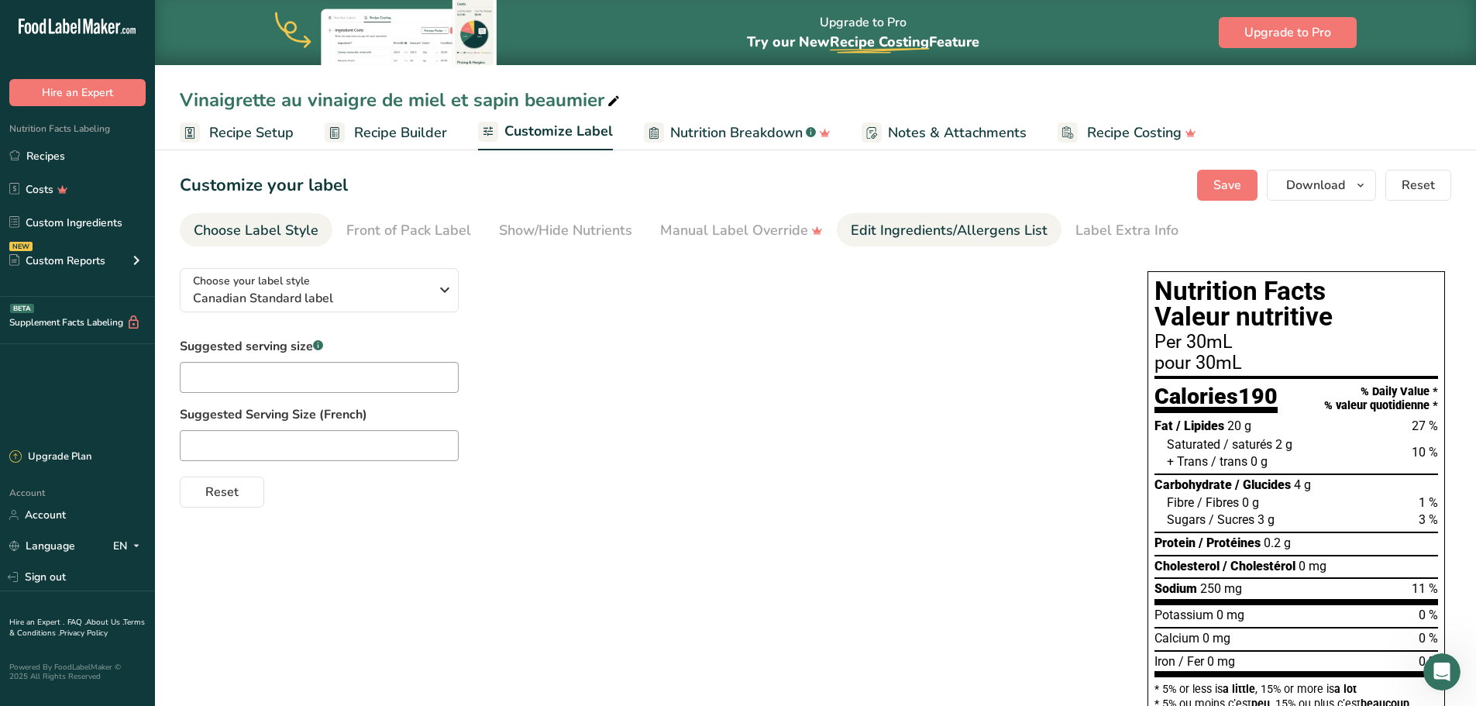
click at [876, 233] on div "Edit Ingredients/Allergens List" at bounding box center [949, 230] width 197 height 21
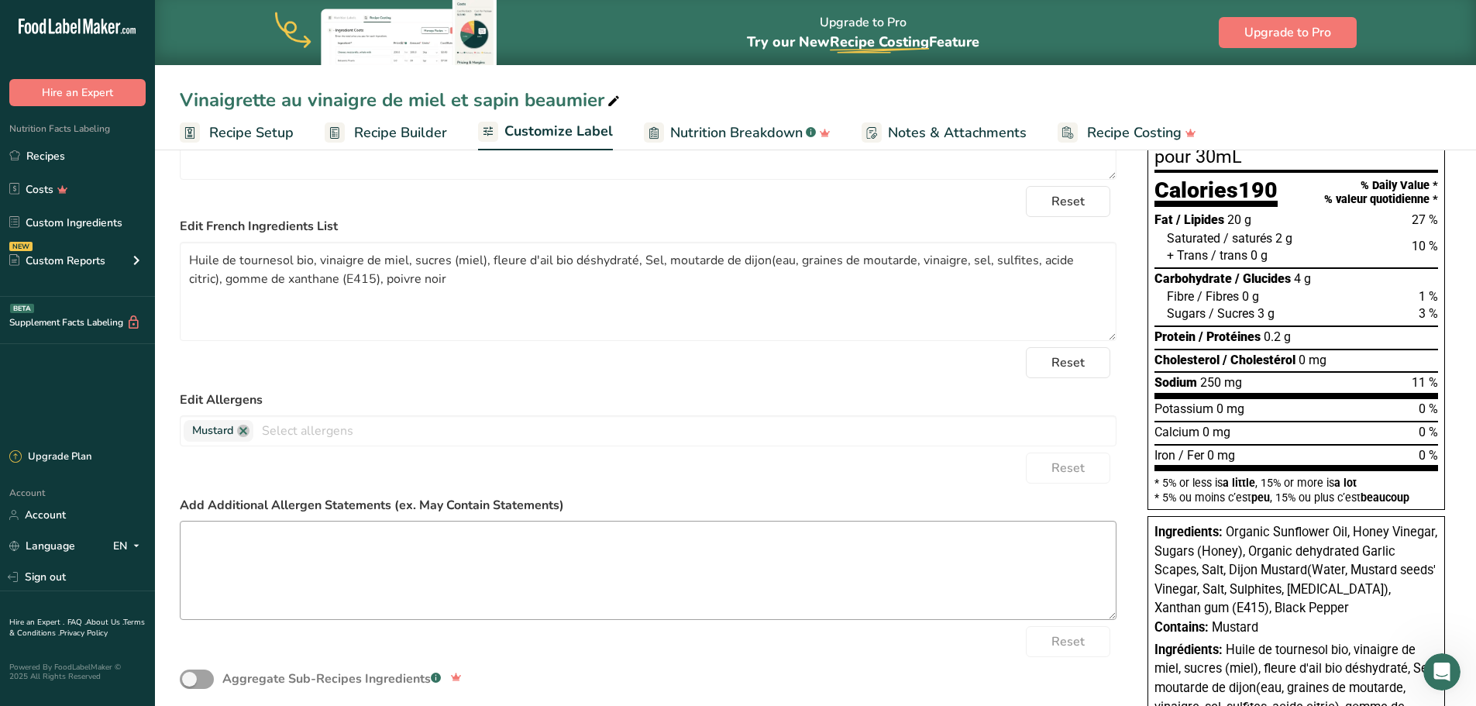
scroll to position [207, 0]
click at [346, 539] on textarea at bounding box center [648, 569] width 937 height 99
type textarea "Sulphites"
click at [914, 657] on div "Aggregate Sub-Recipes Ingredients .a-a{fill:#347362;}.b-a{fill:#fff;}" at bounding box center [648, 678] width 937 height 44
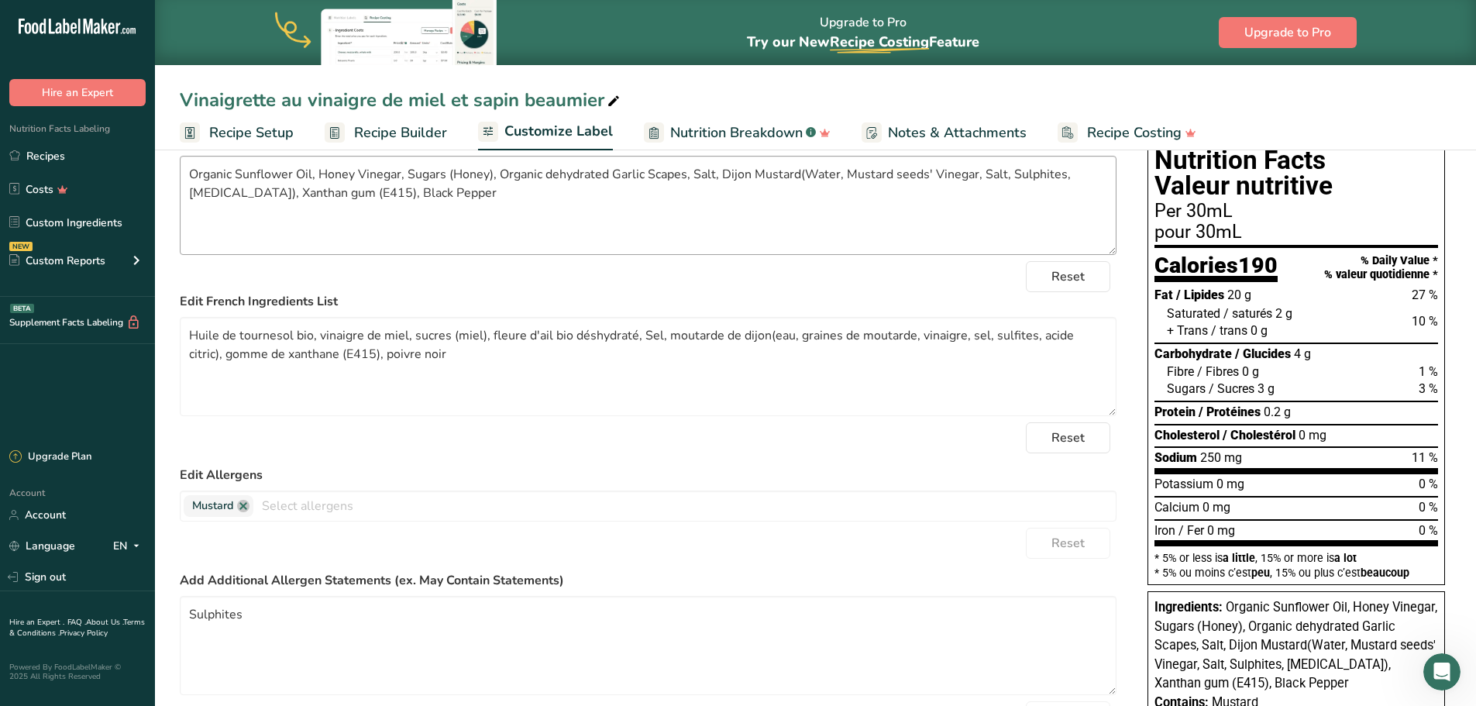
scroll to position [0, 0]
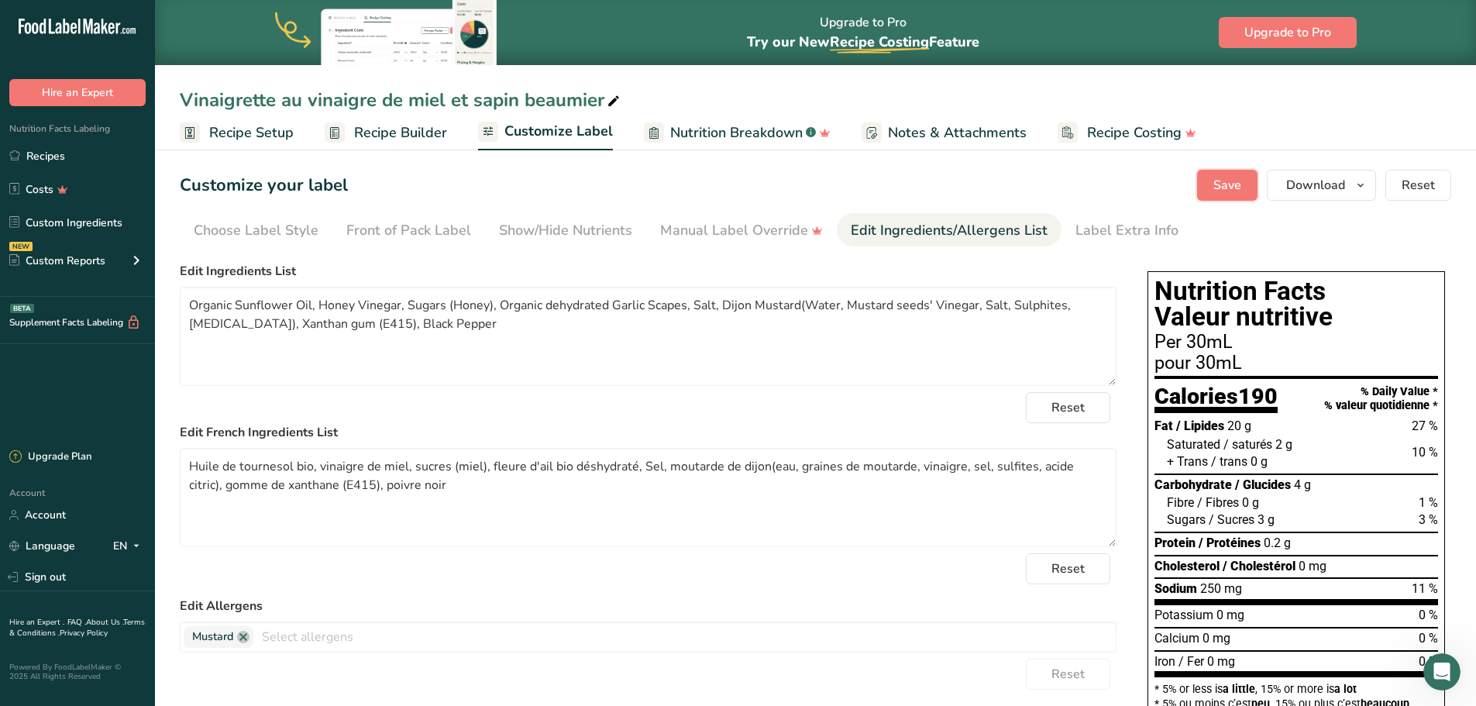
click at [1220, 195] on button "Save" at bounding box center [1227, 185] width 60 height 31
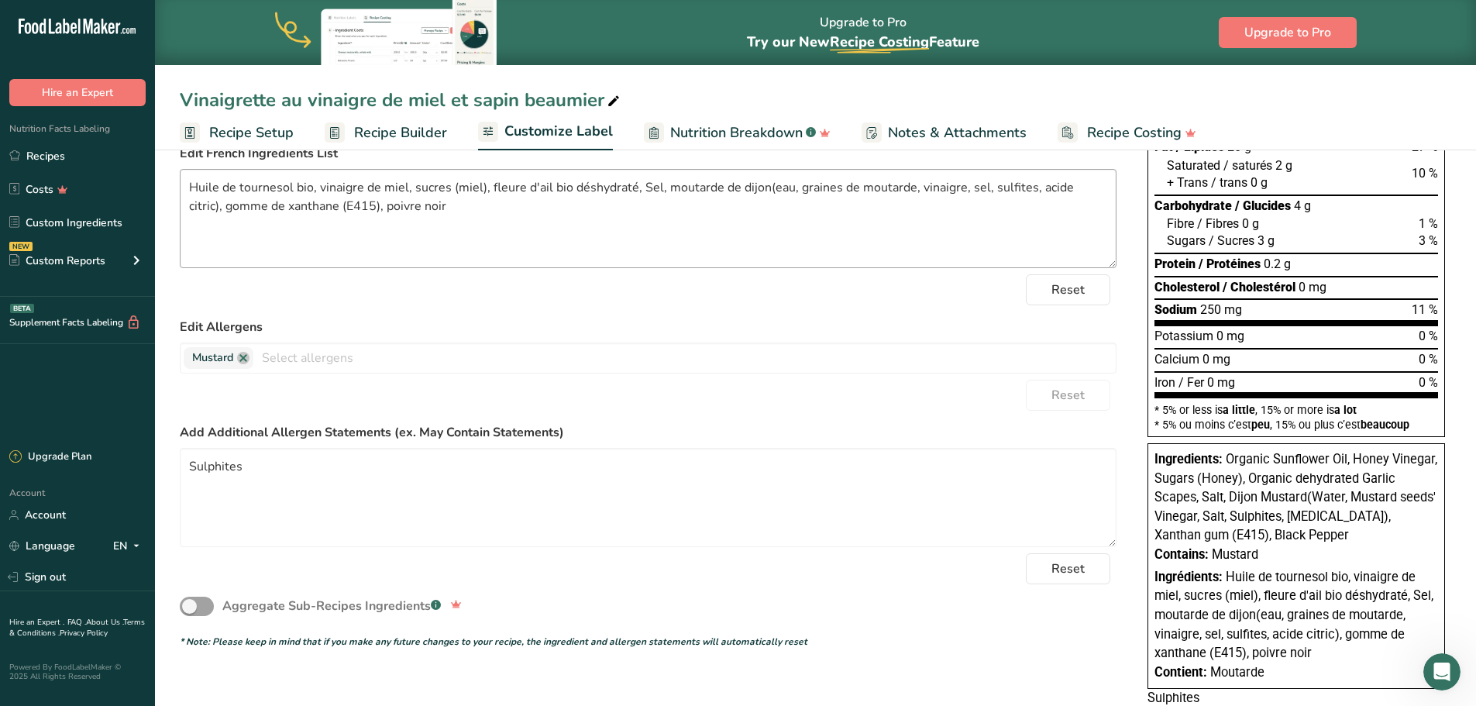
scroll to position [246, 0]
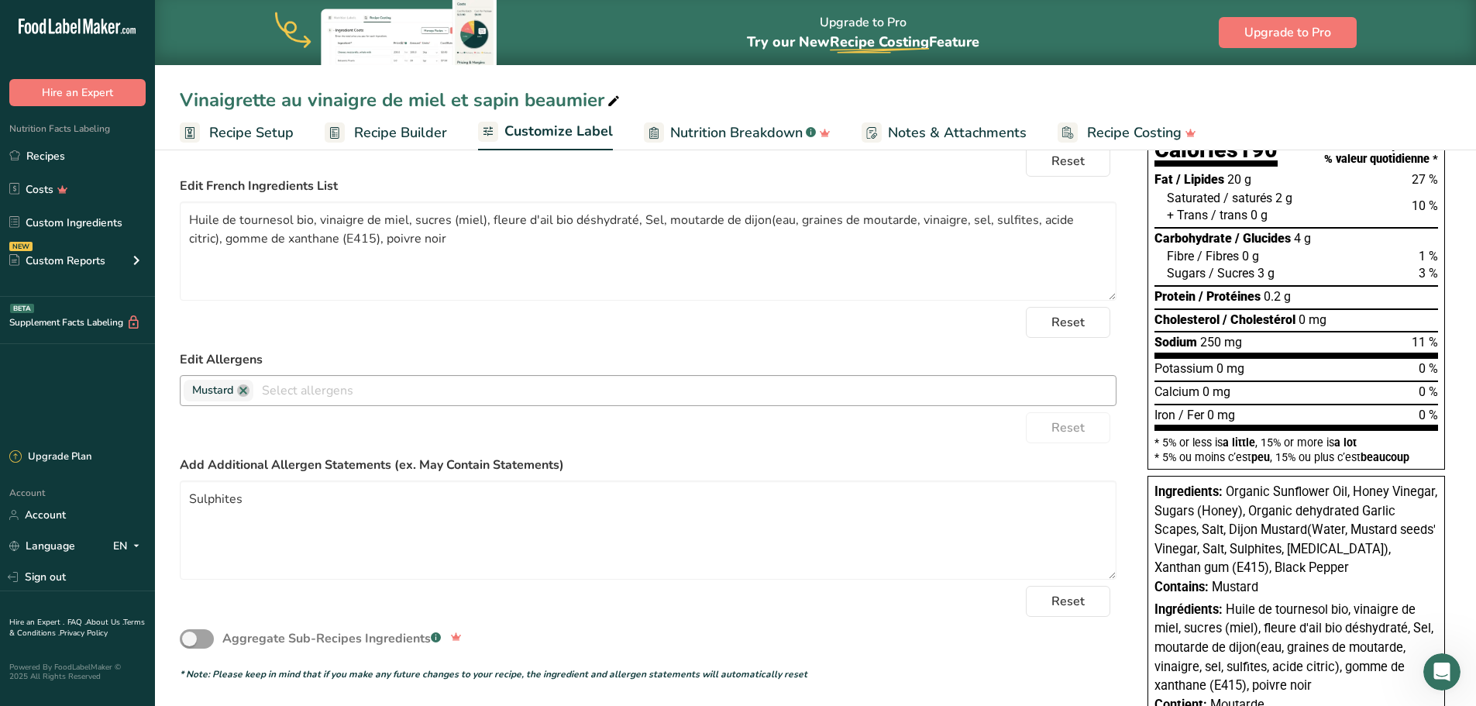
click at [532, 403] on div at bounding box center [684, 391] width 862 height 26
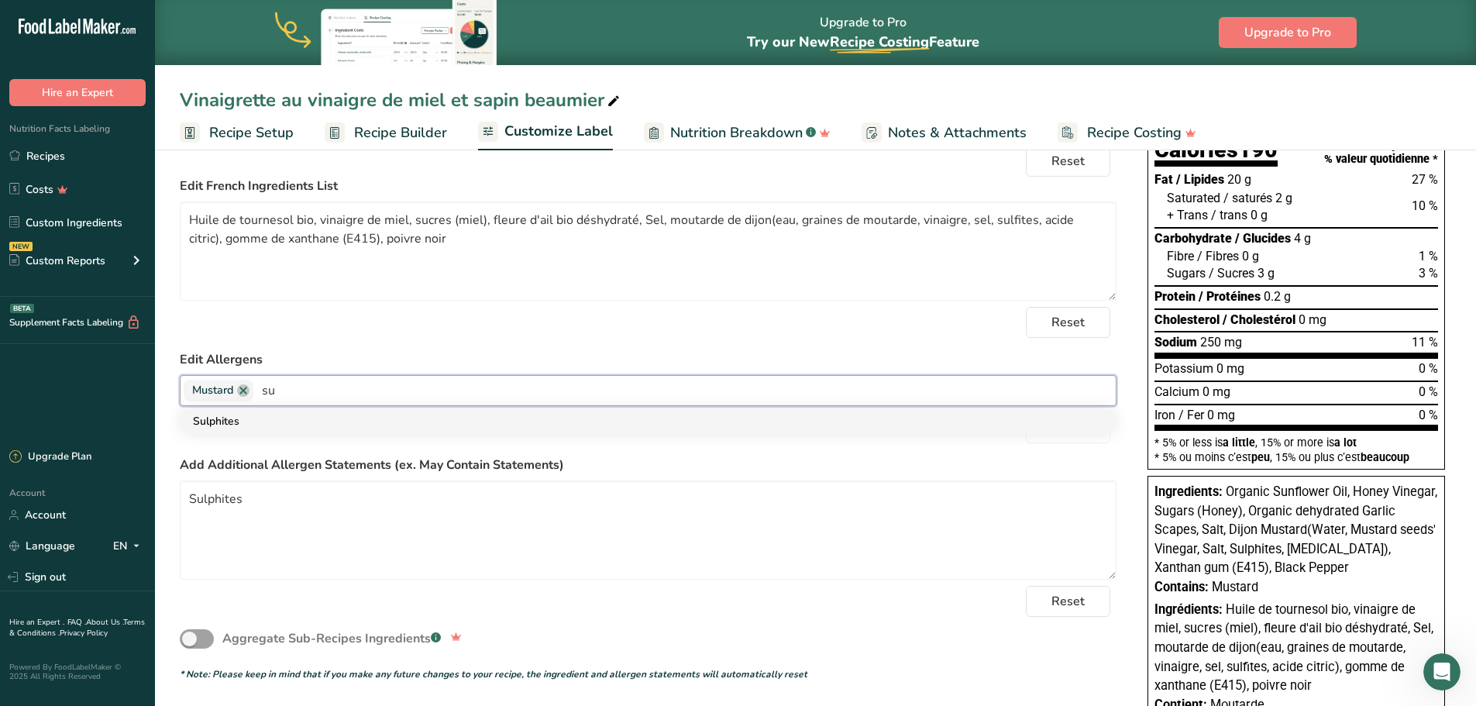
type input "su"
click at [536, 427] on link "Sulphites" at bounding box center [648, 421] width 935 height 26
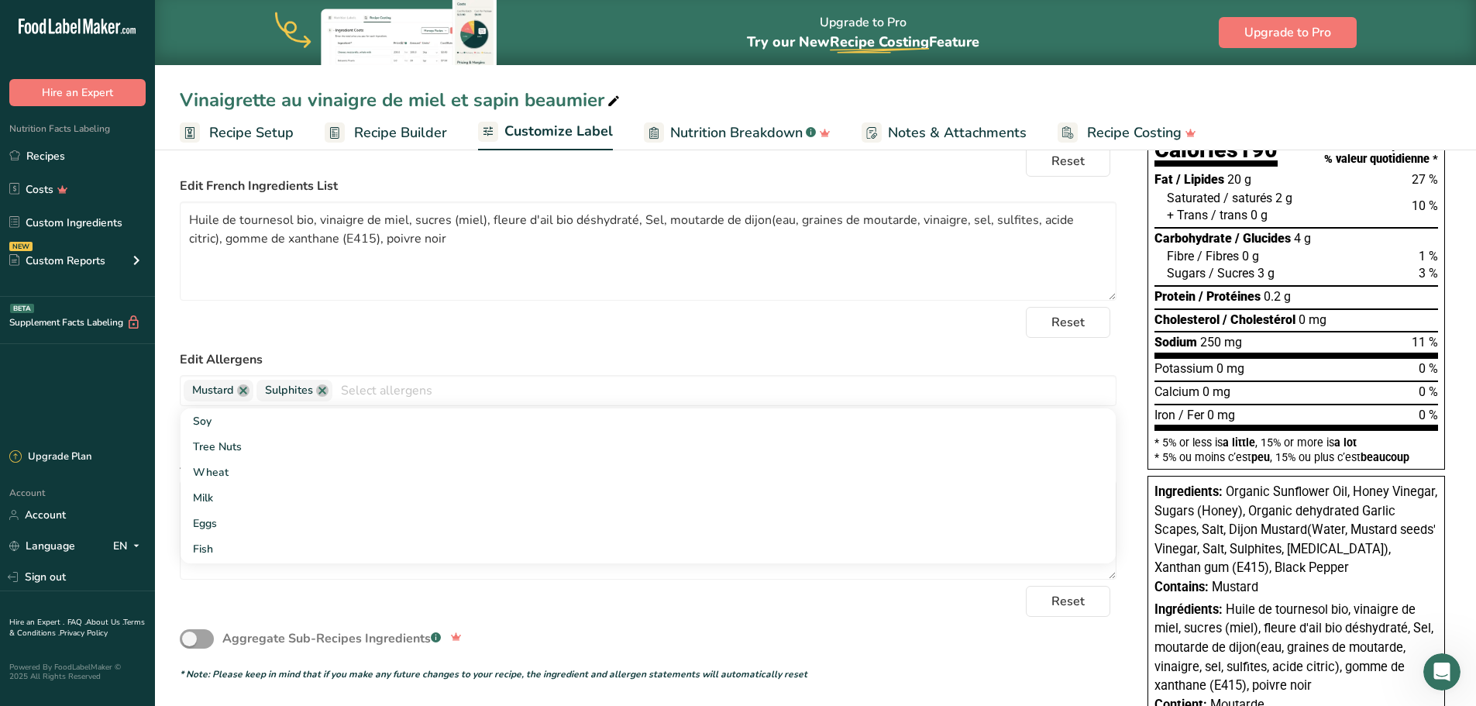
click at [344, 593] on div "Reset" at bounding box center [648, 601] width 937 height 31
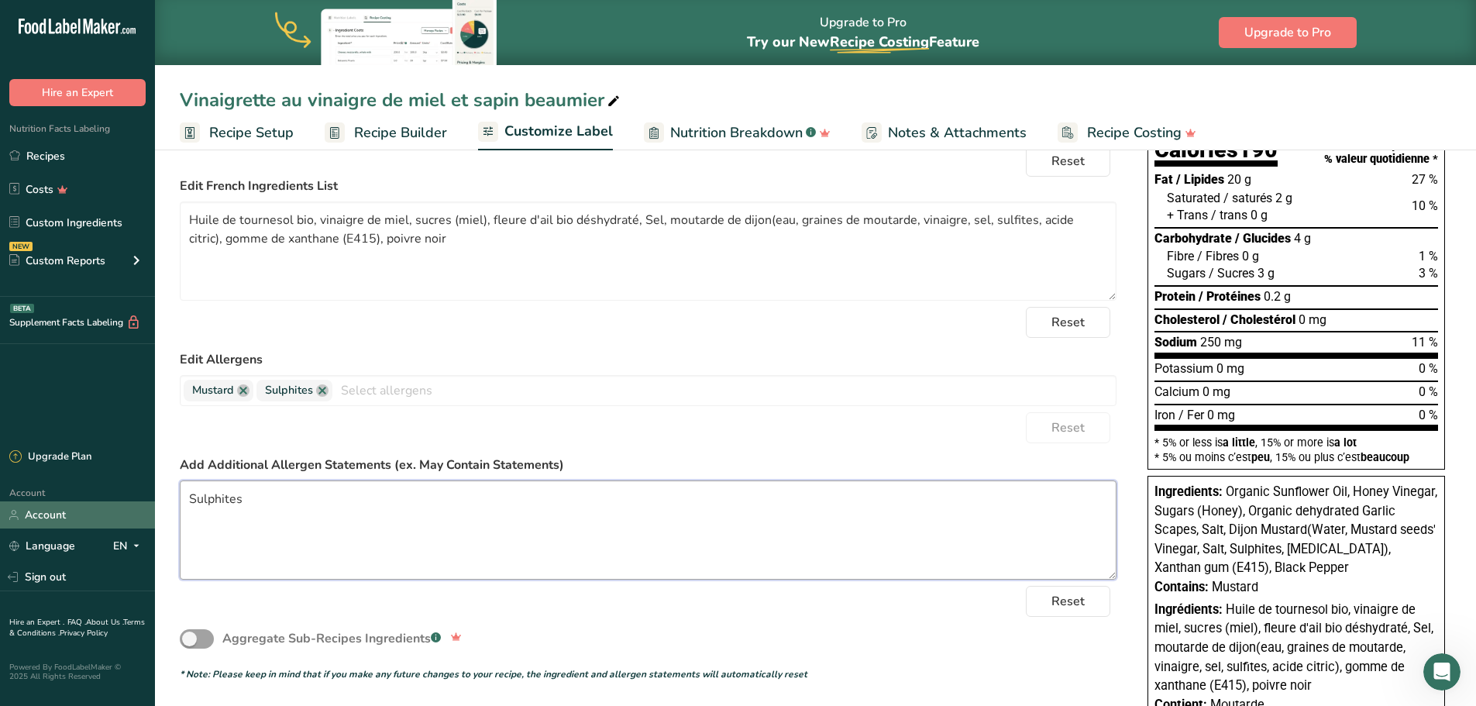
drag, startPoint x: 358, startPoint y: 511, endPoint x: 153, endPoint y: 513, distance: 204.6
click at [153, 513] on div ".a-20{fill:#fff;} Hire an Expert Nutrition Facts Labeling Recipes Costs Custom …" at bounding box center [738, 281] width 1476 height 1055
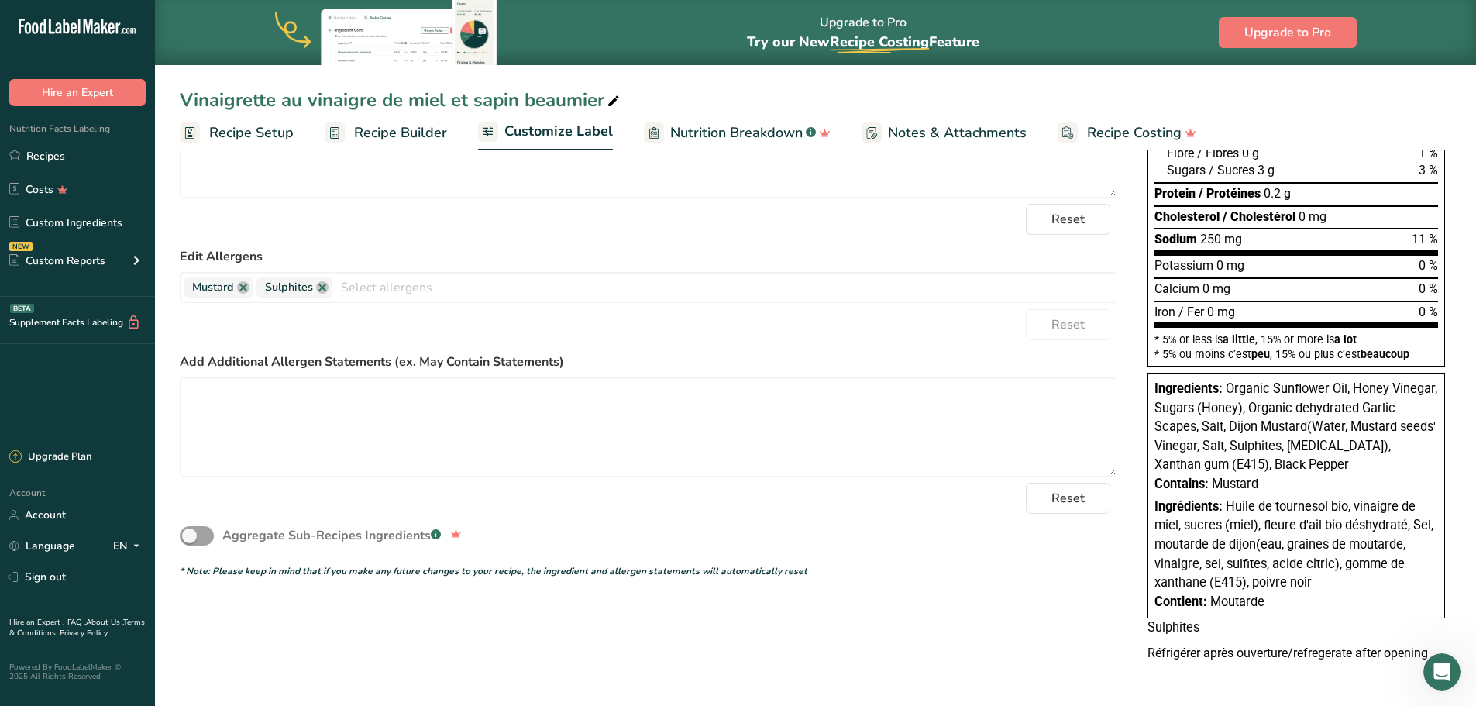
click at [821, 509] on div "Reset" at bounding box center [648, 498] width 937 height 31
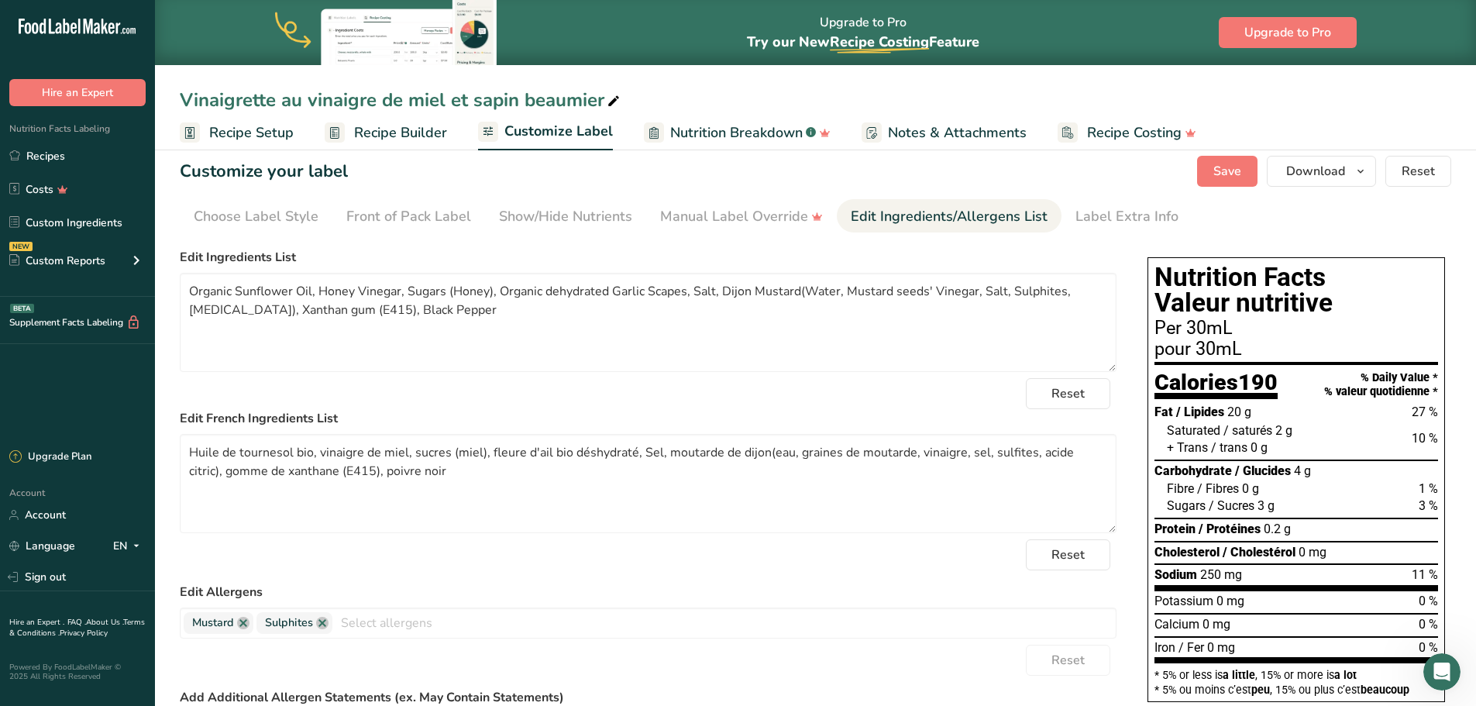
scroll to position [0, 0]
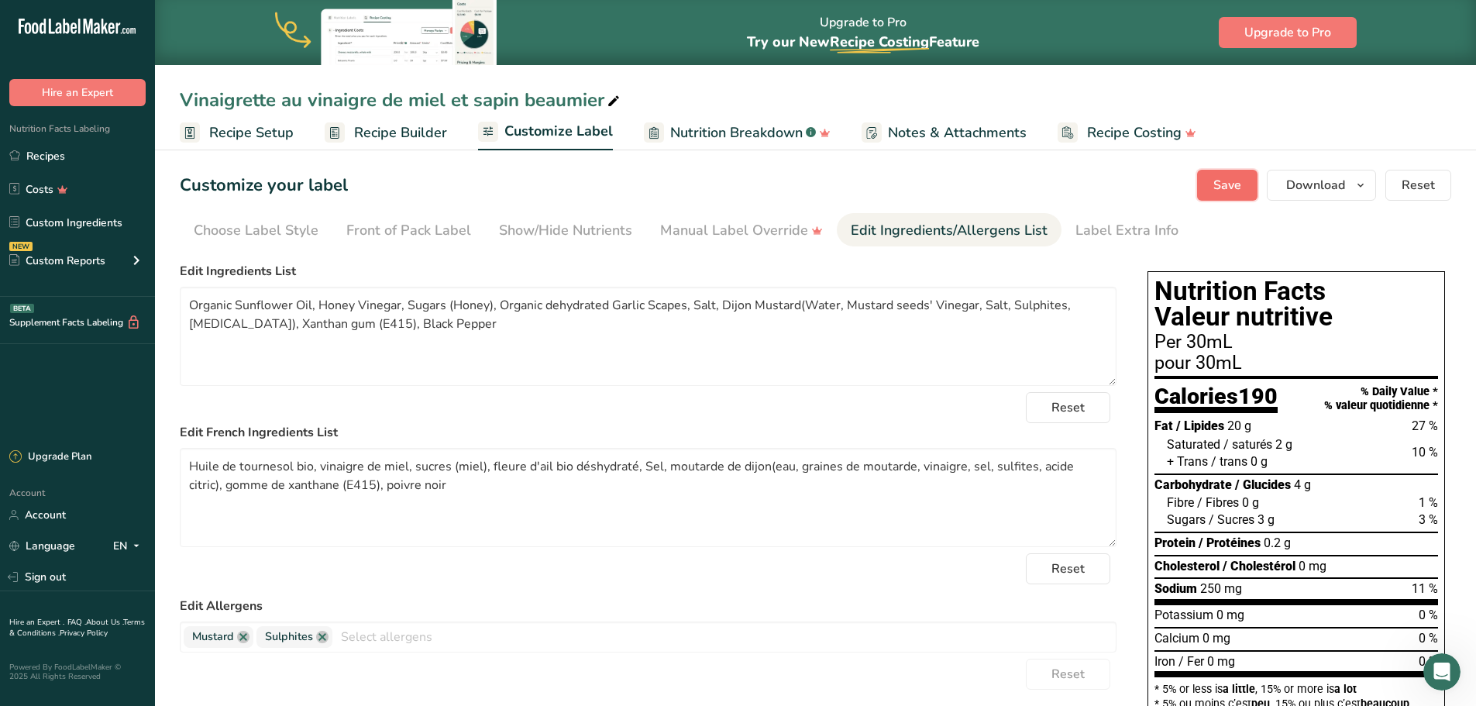
click at [1214, 188] on button "Save" at bounding box center [1227, 185] width 60 height 31
click at [1348, 188] on button "Download" at bounding box center [1321, 185] width 109 height 31
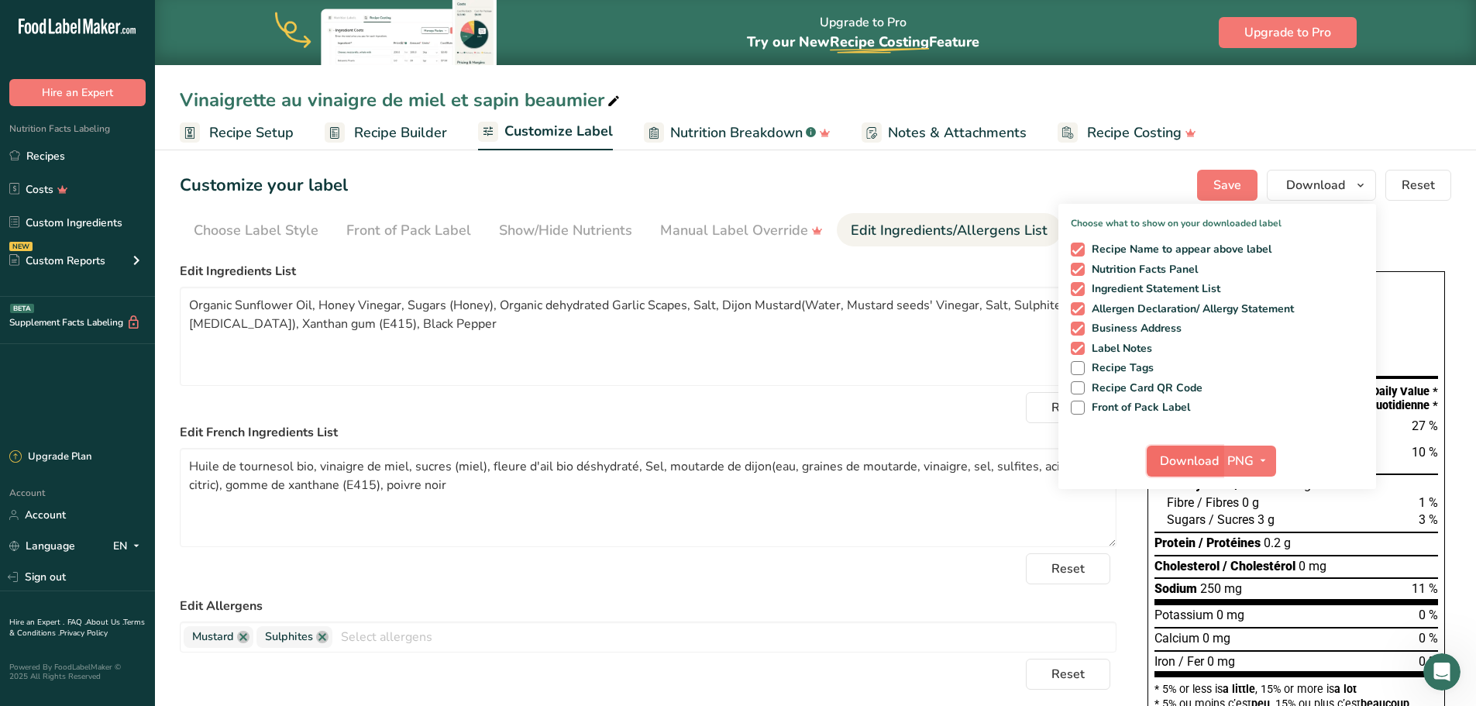
click at [1193, 463] on span "Download" at bounding box center [1189, 461] width 59 height 19
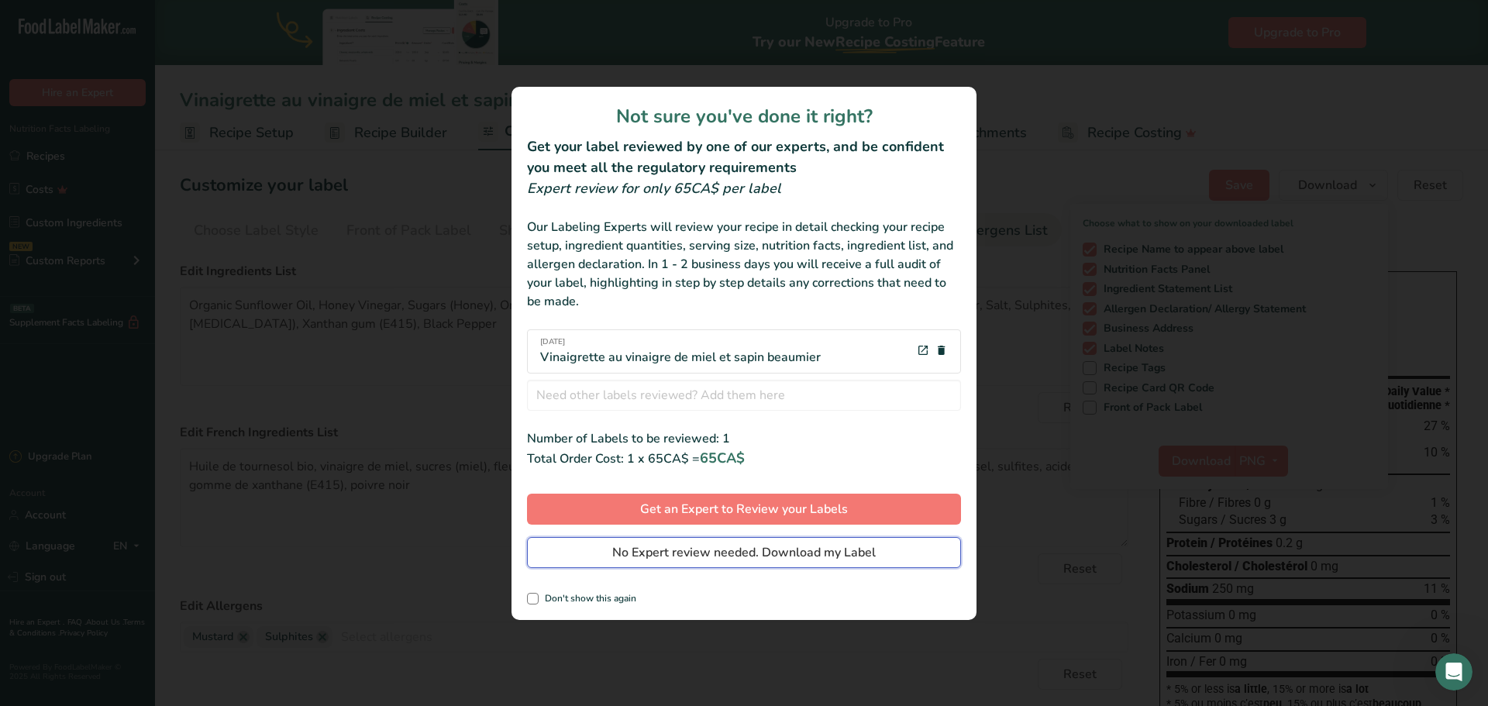
click at [711, 554] on span "No Expert review needed. Download my Label" at bounding box center [743, 552] width 263 height 19
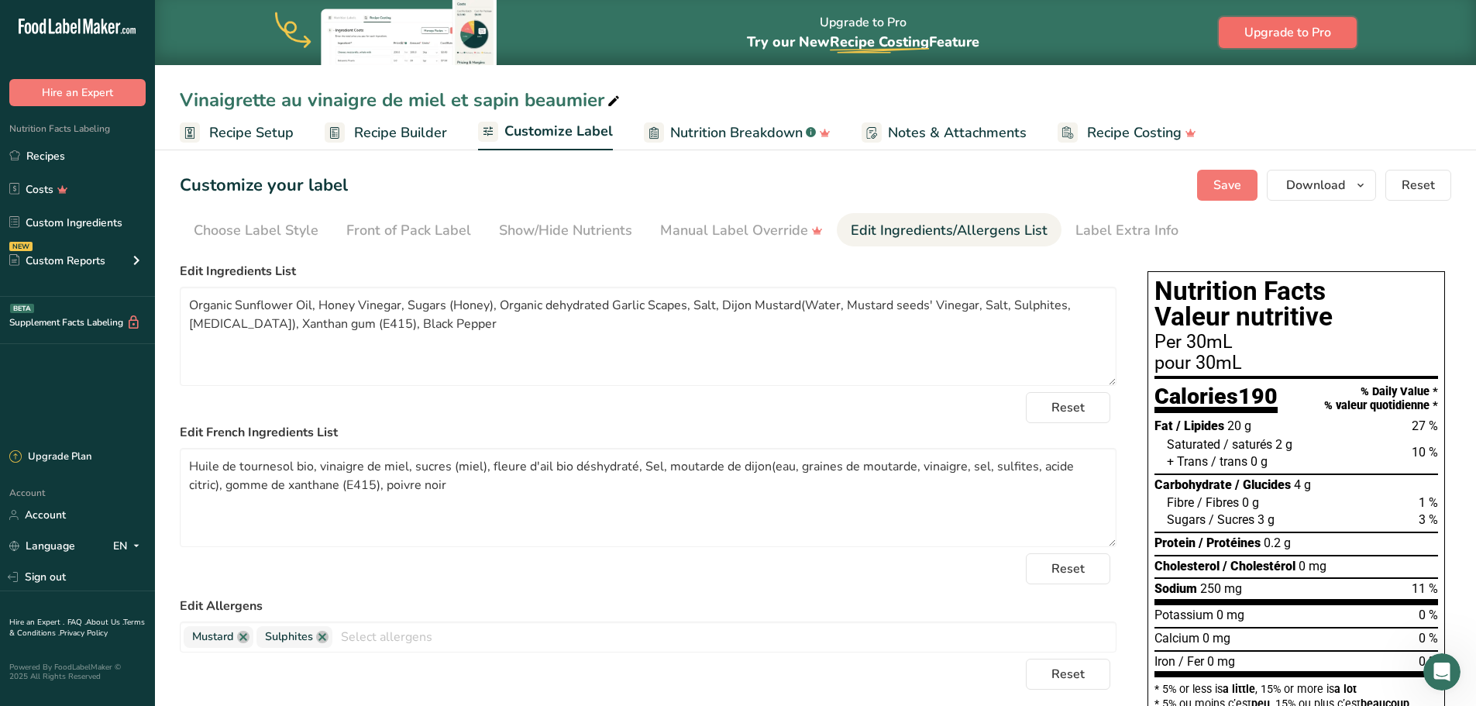
click at [1282, 39] on span "Upgrade to Pro" at bounding box center [1287, 32] width 87 height 19
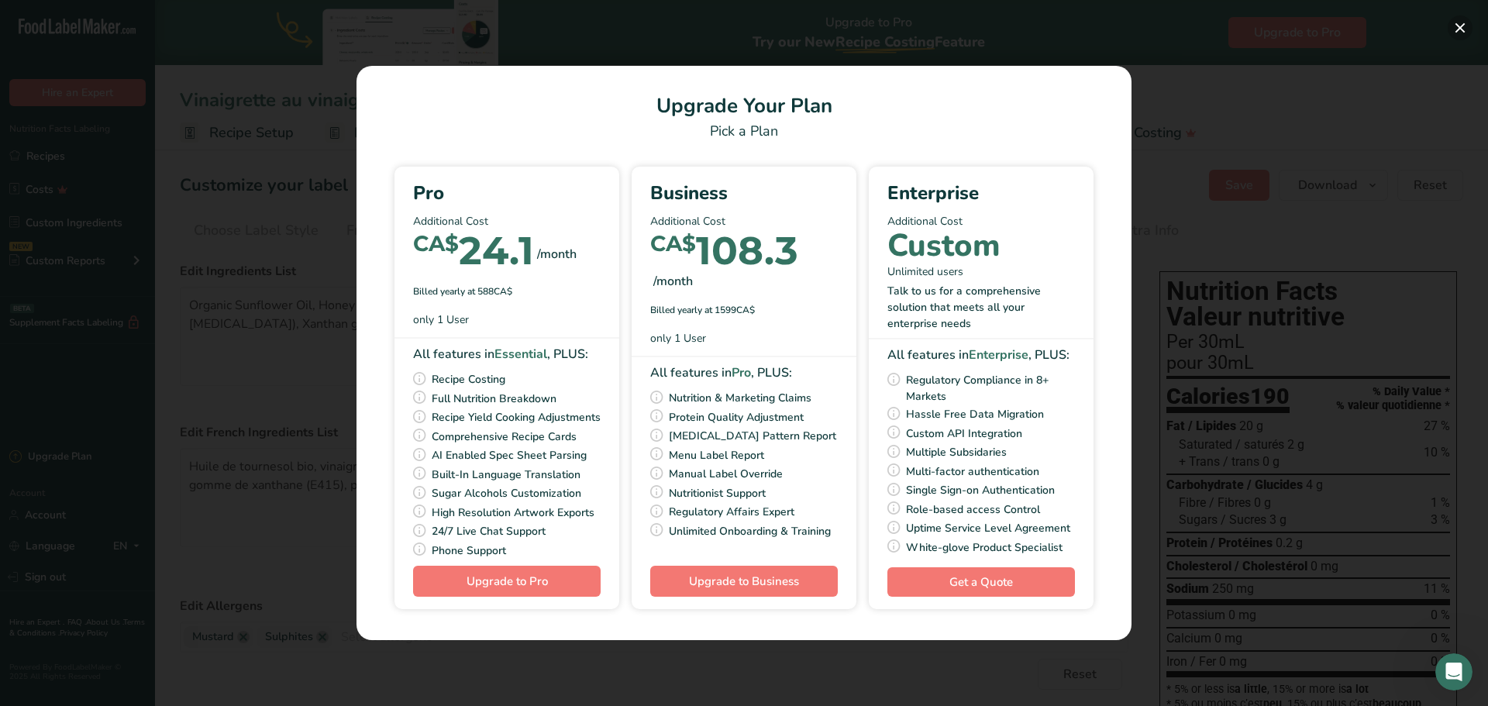
click at [1464, 28] on button "Pick Your Pricing Plan Modal" at bounding box center [1460, 27] width 25 height 25
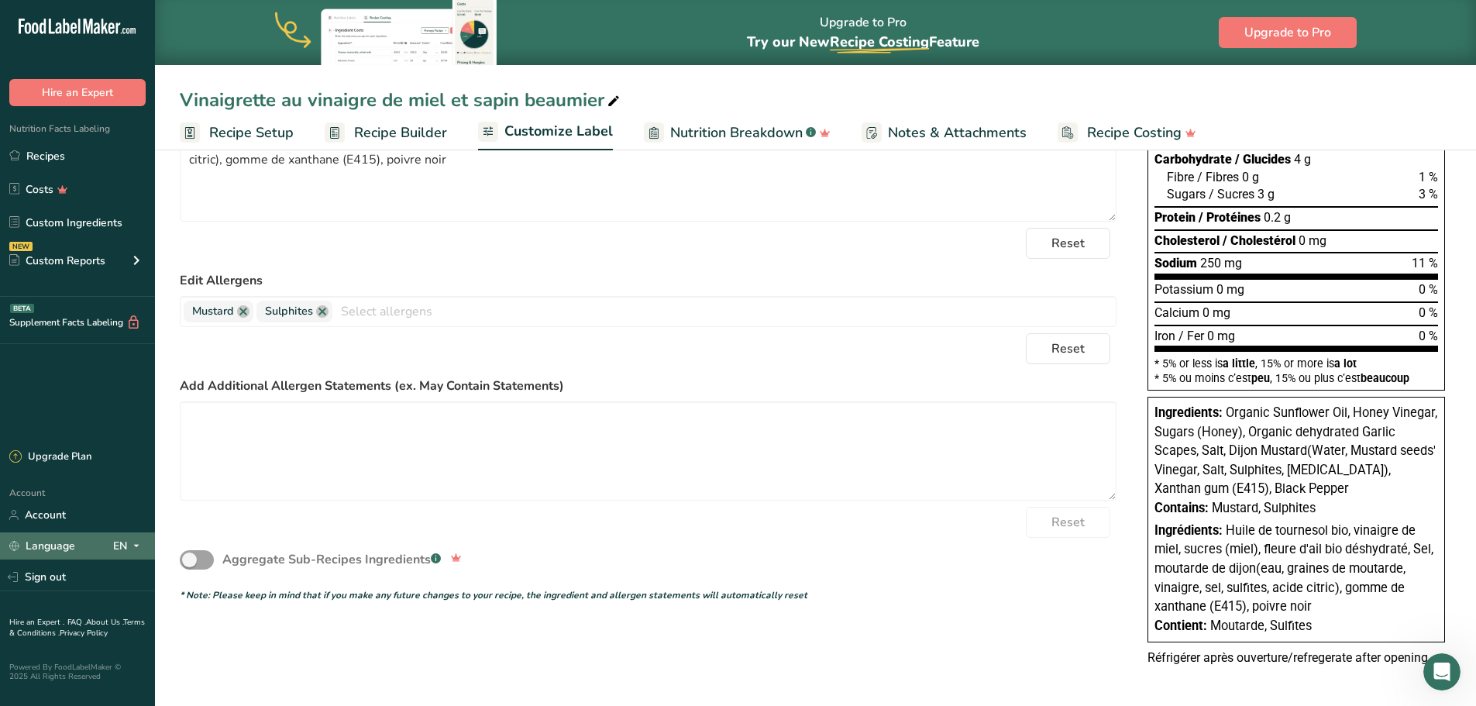
scroll to position [330, 0]
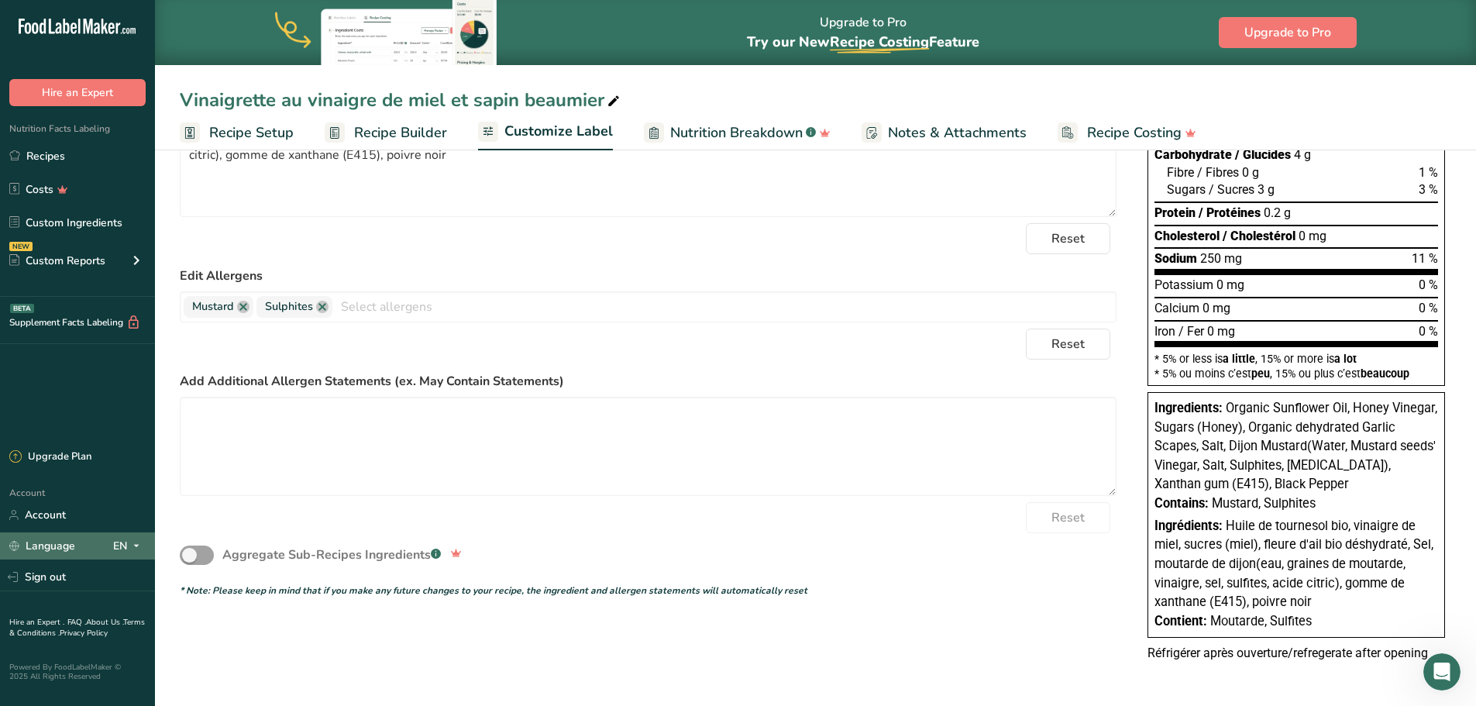
click at [59, 518] on link "Account" at bounding box center [77, 514] width 155 height 27
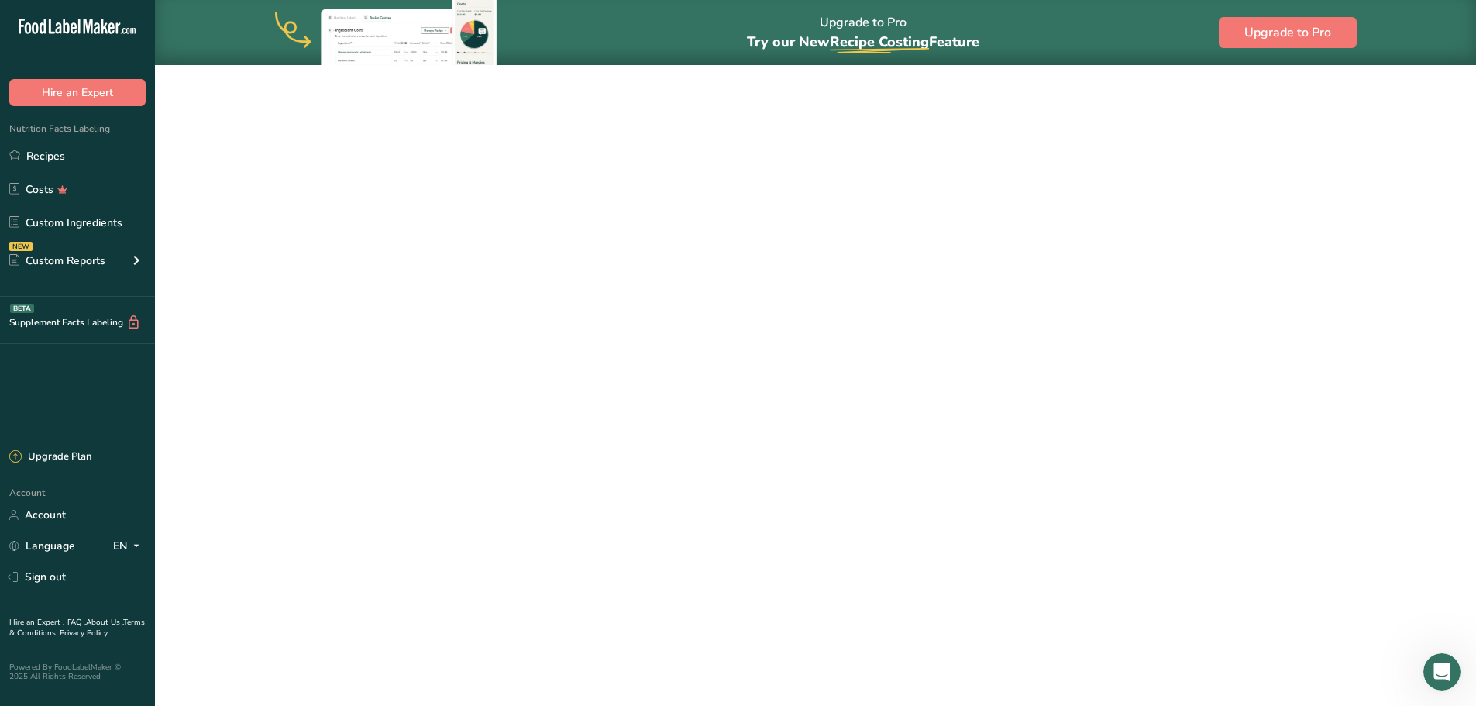
scroll to position [64, 0]
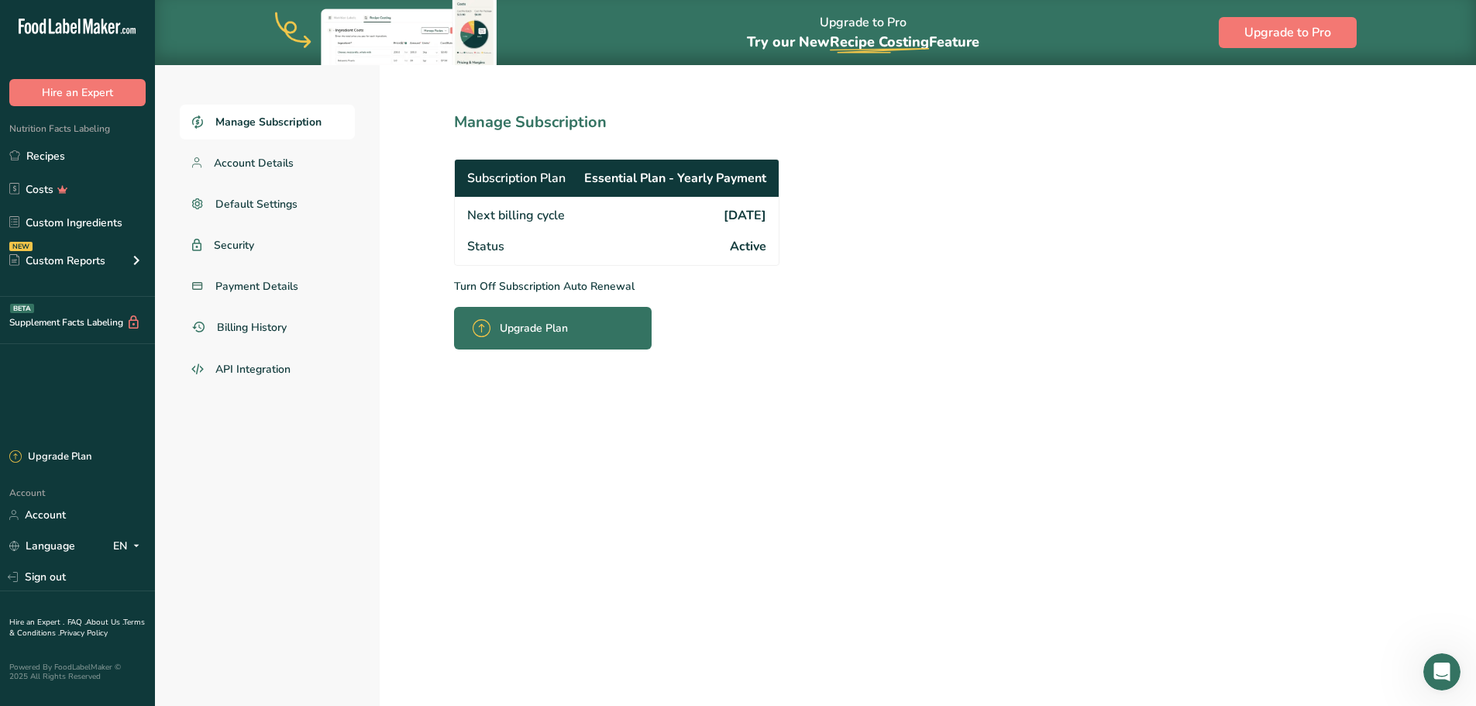
click at [294, 125] on span "Manage Subscription" at bounding box center [268, 122] width 106 height 16
click at [515, 285] on p "Turn Off Subscription Auto Renewal" at bounding box center [651, 286] width 394 height 16
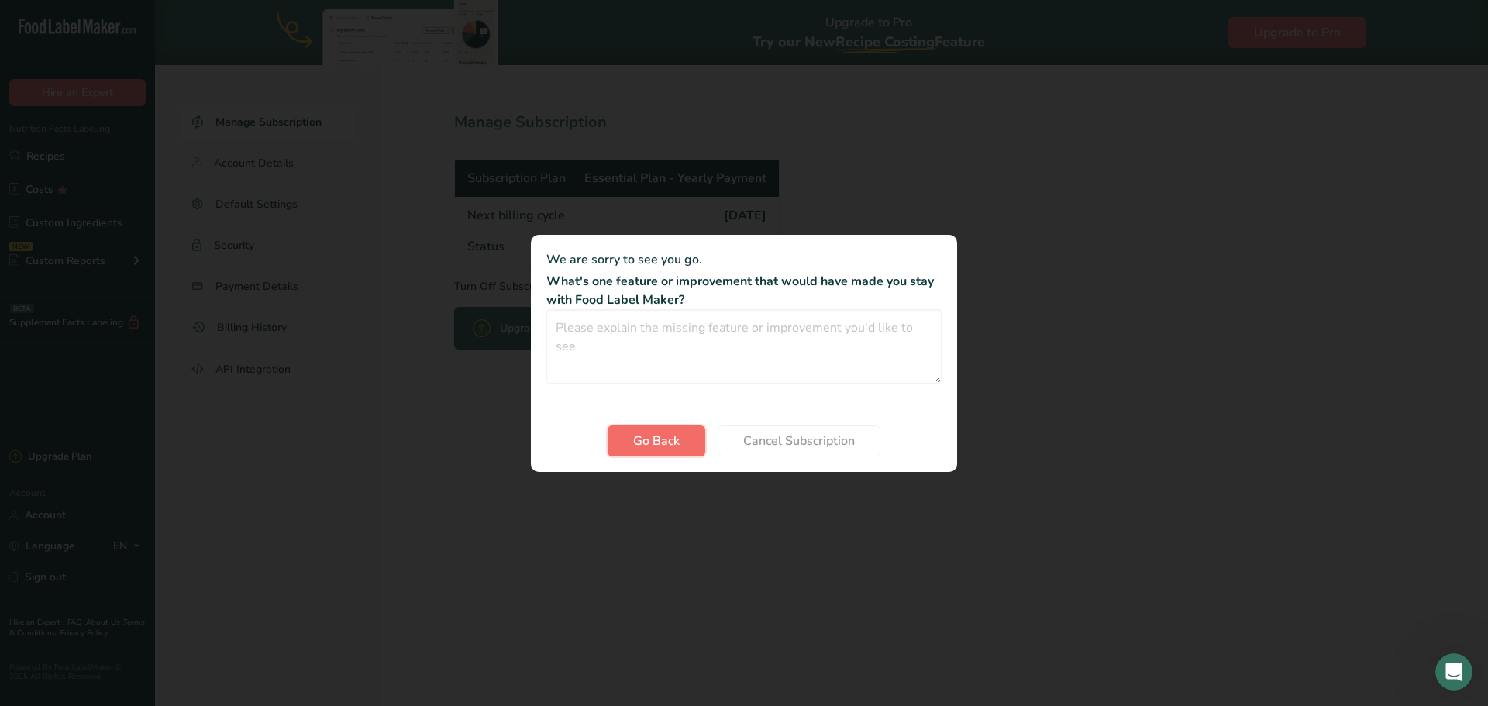
click at [680, 446] on button "Go Back" at bounding box center [657, 440] width 98 height 31
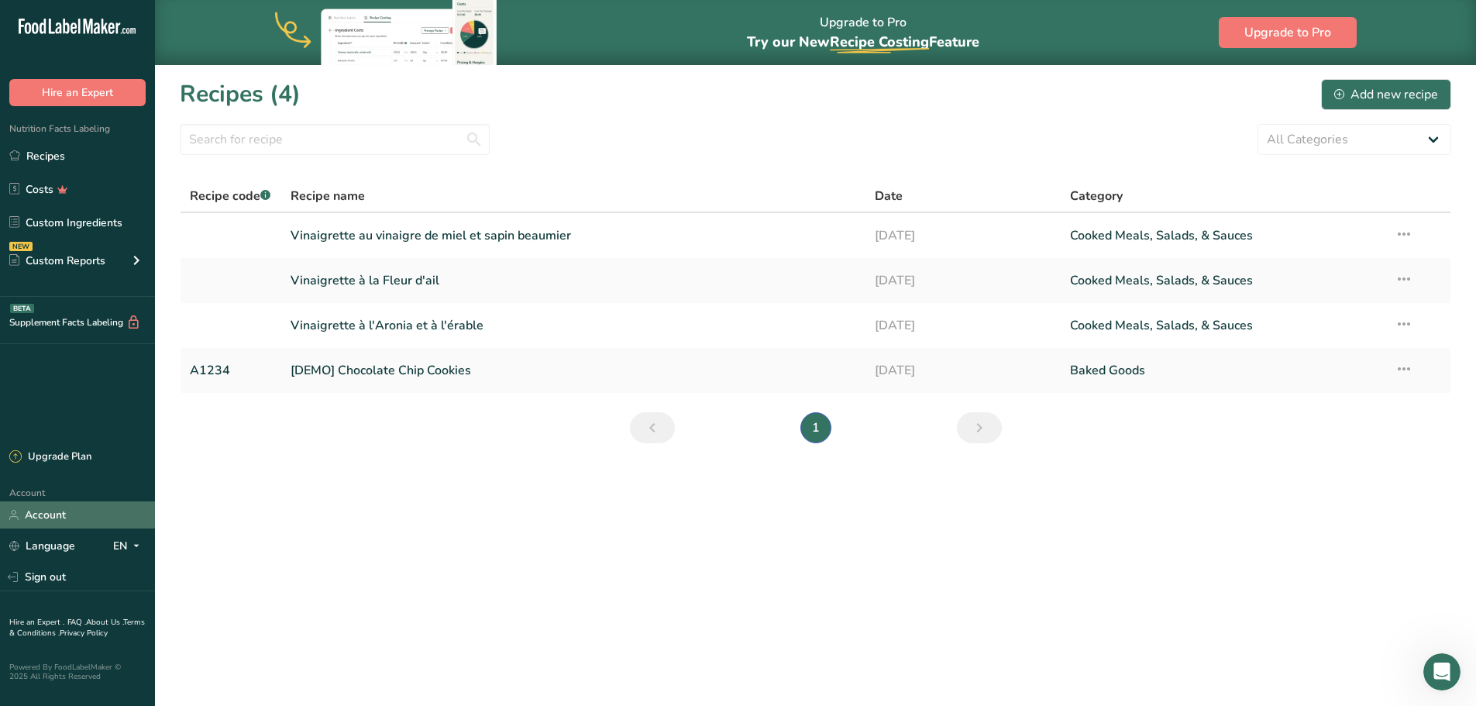
click at [62, 513] on link "Account" at bounding box center [77, 514] width 155 height 27
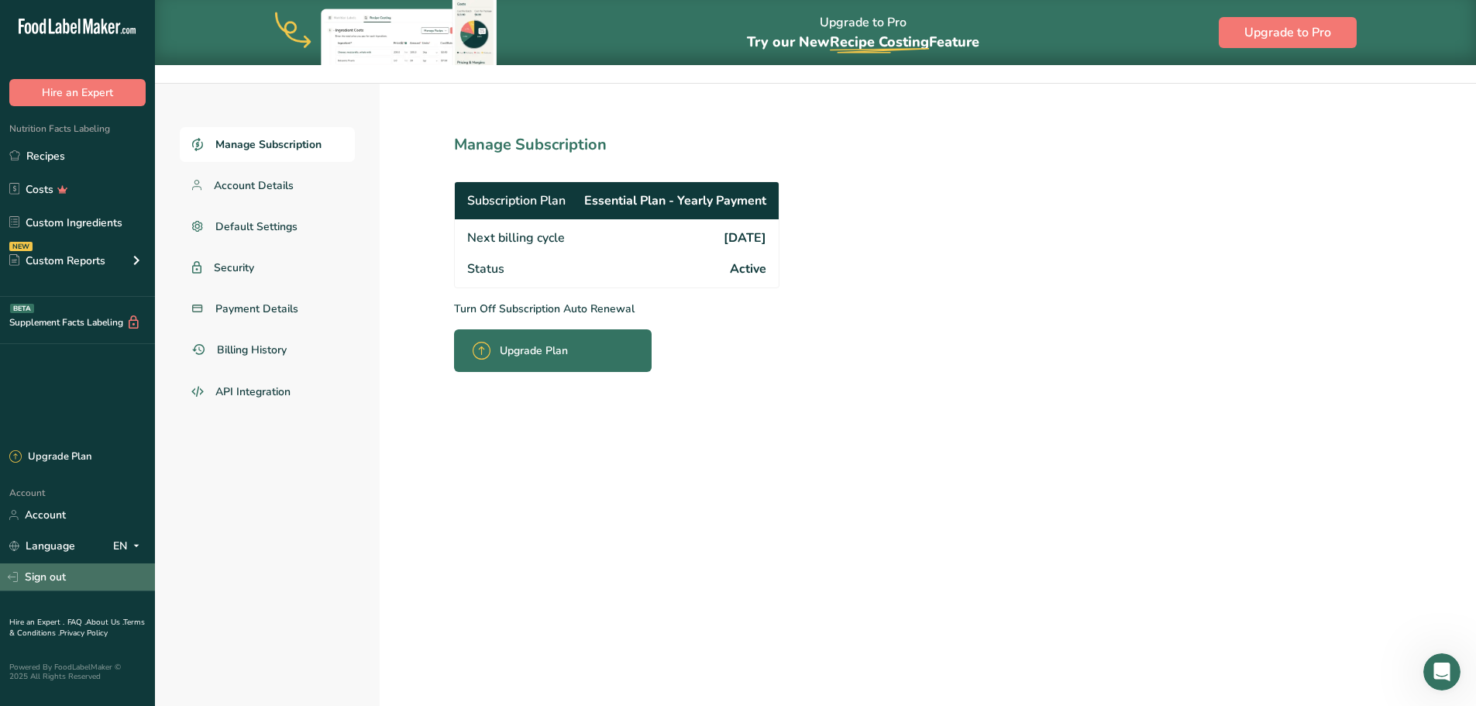
scroll to position [64, 0]
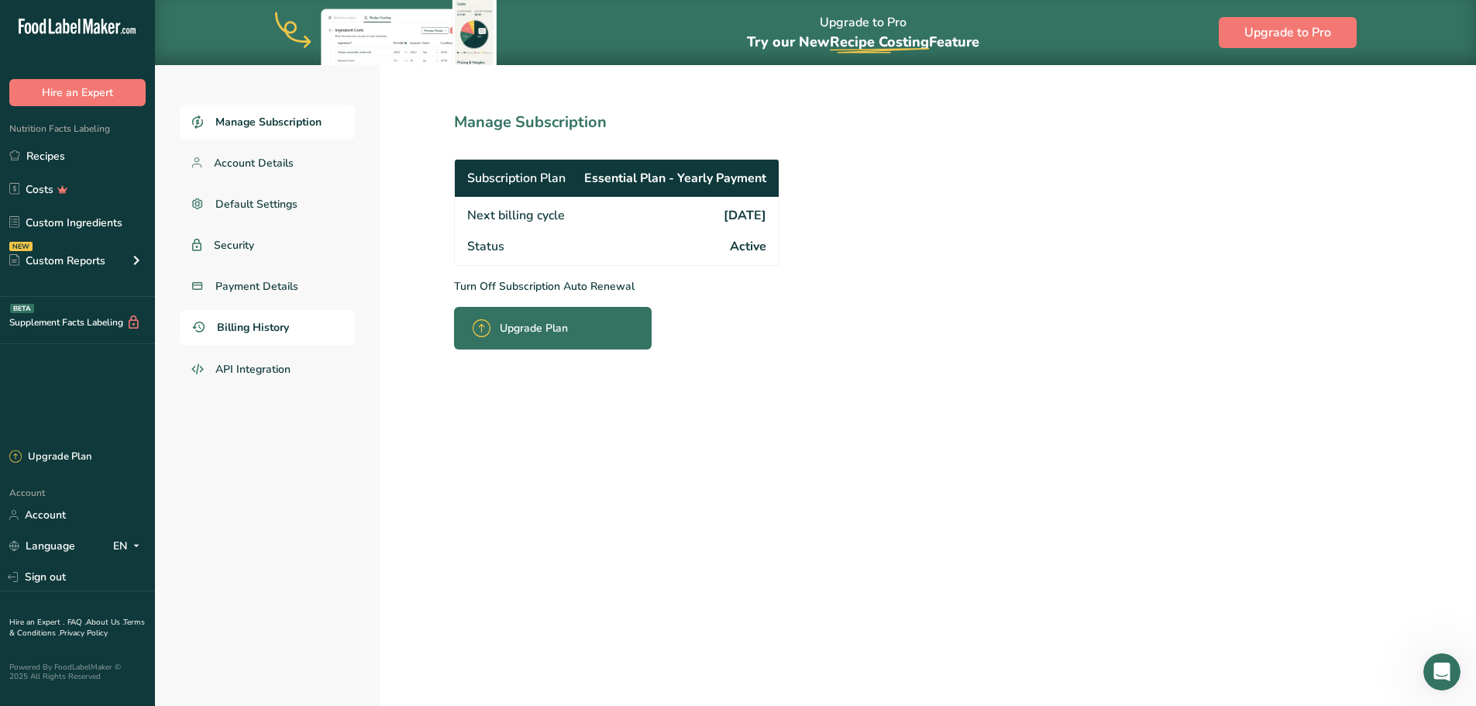
click at [252, 325] on span "Billing History" at bounding box center [253, 327] width 72 height 16
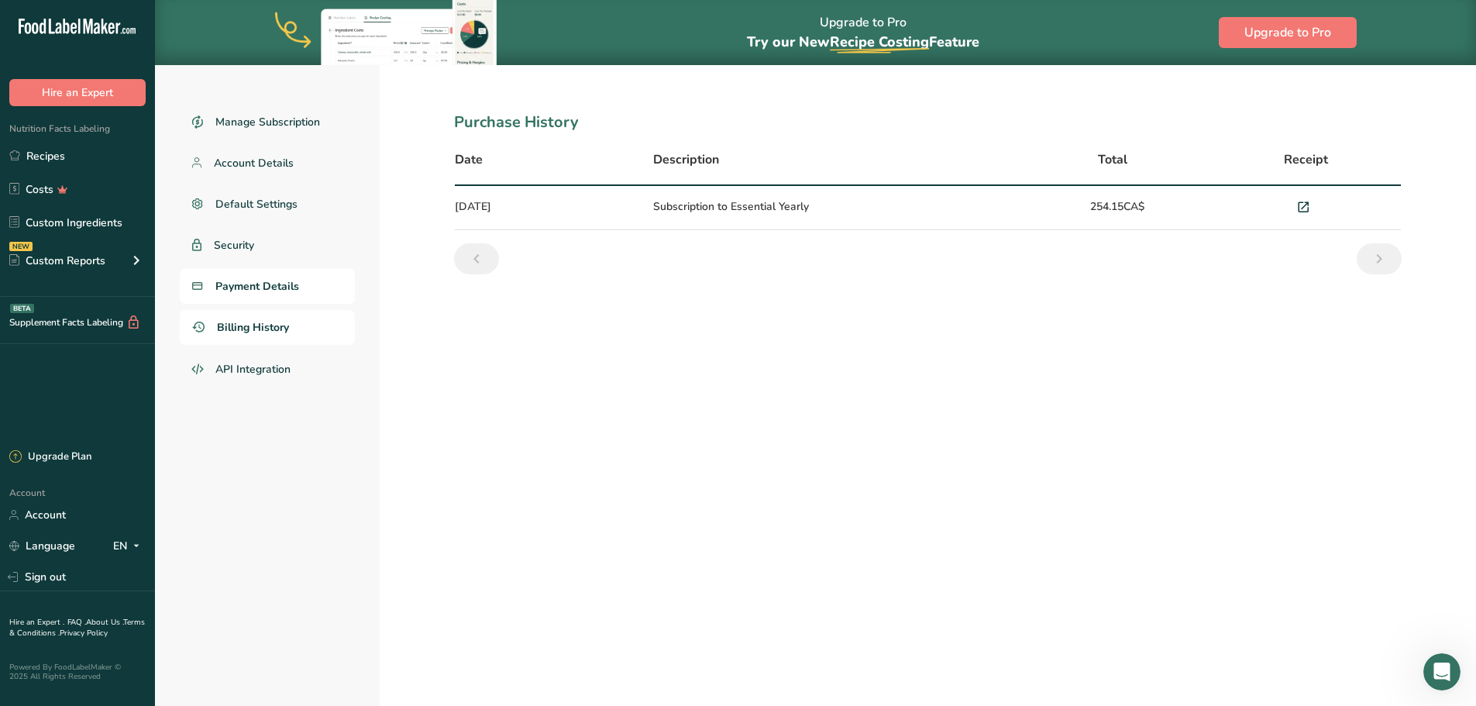
click at [249, 290] on span "Payment Details" at bounding box center [257, 286] width 84 height 16
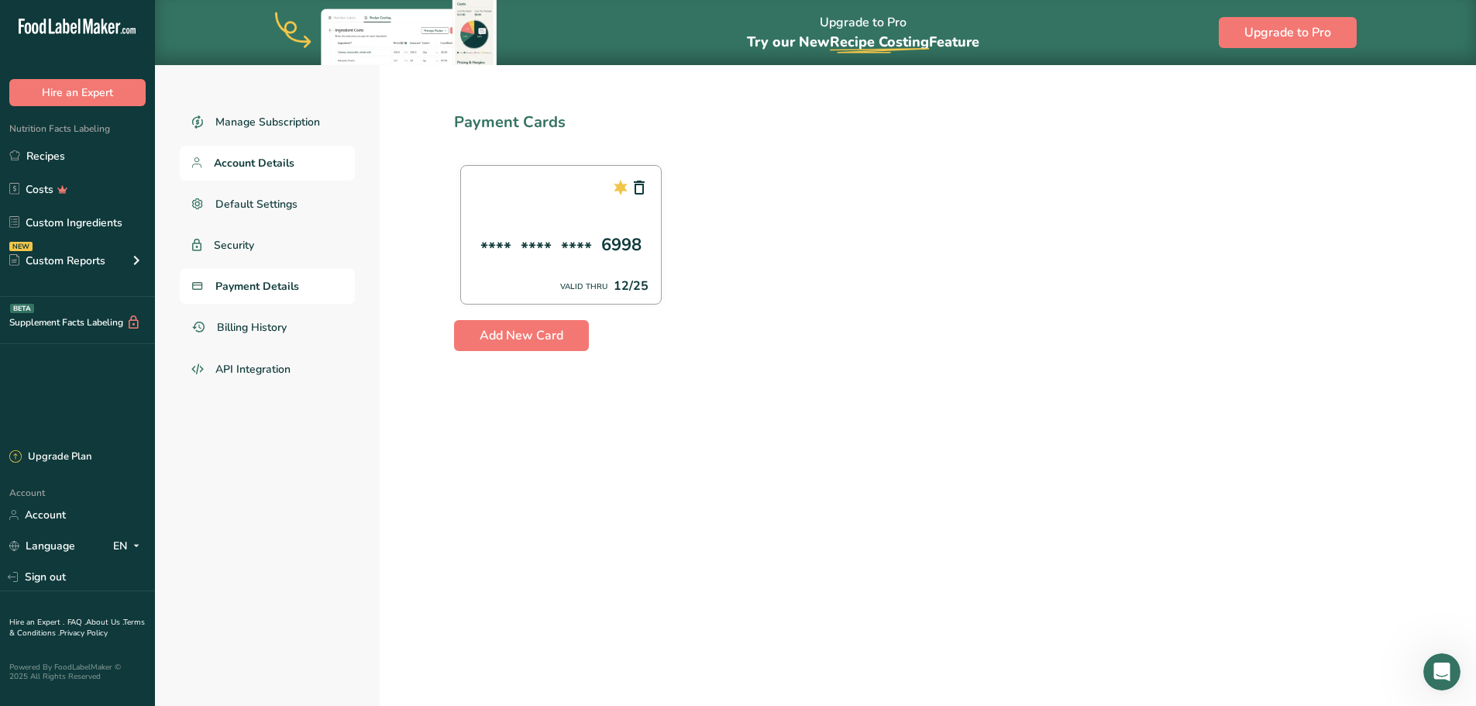
click at [256, 155] on span "Account Details" at bounding box center [254, 163] width 81 height 16
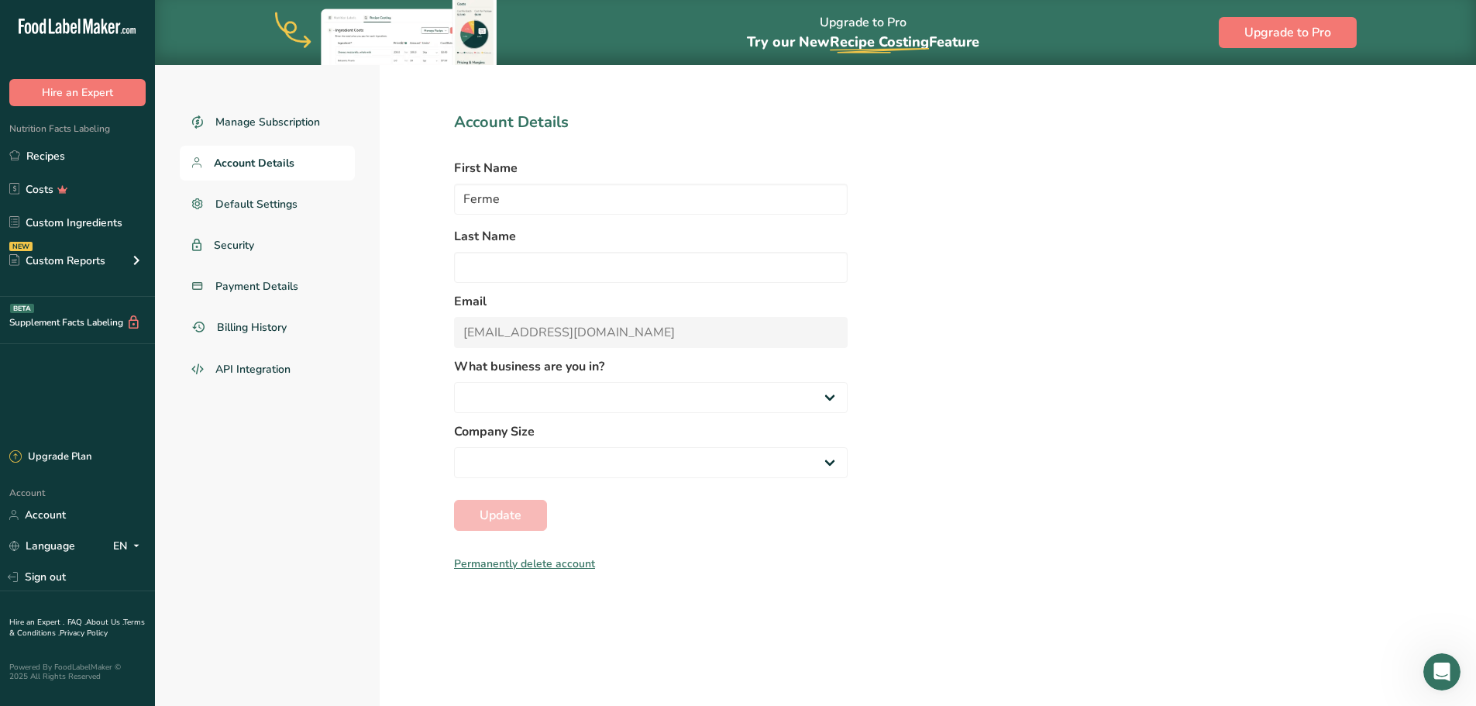
select select "8"
click at [70, 99] on button "Hire an Expert" at bounding box center [77, 92] width 136 height 27
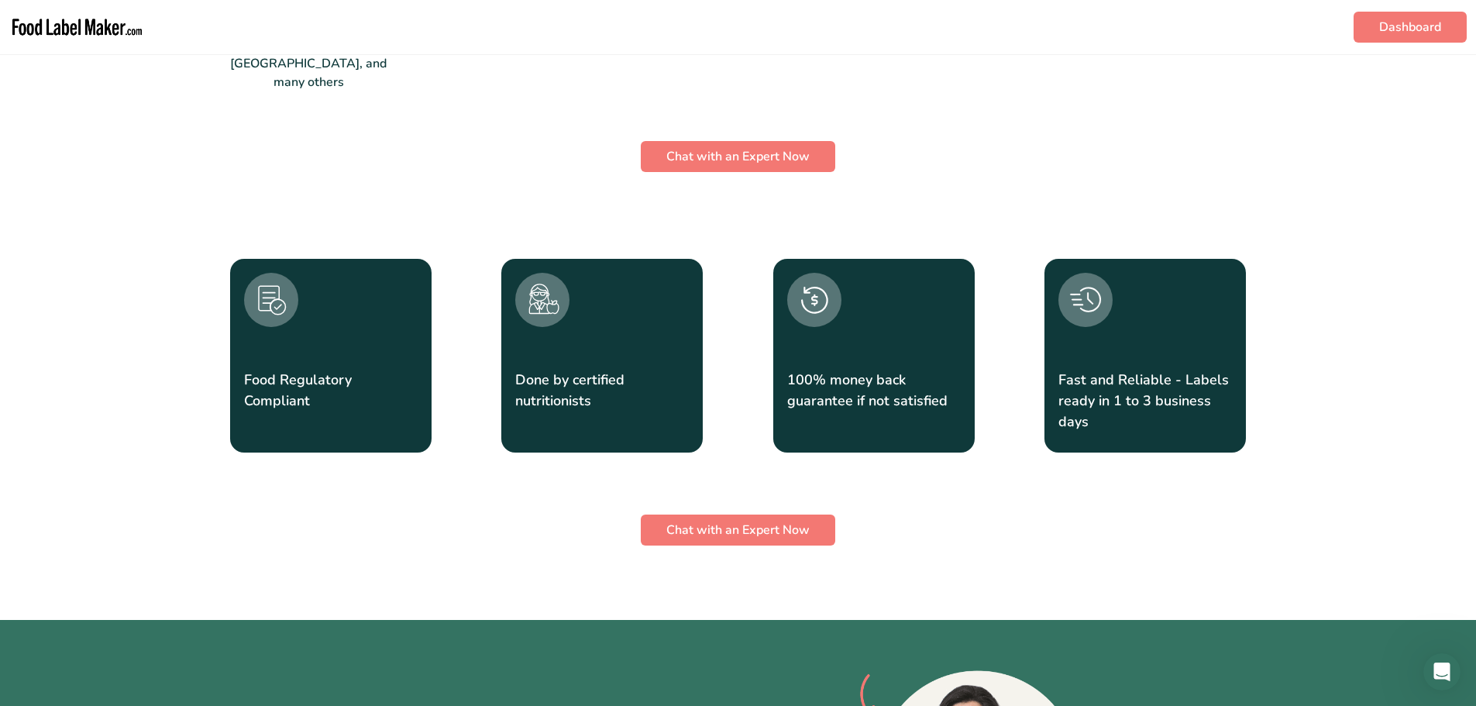
scroll to position [1550, 0]
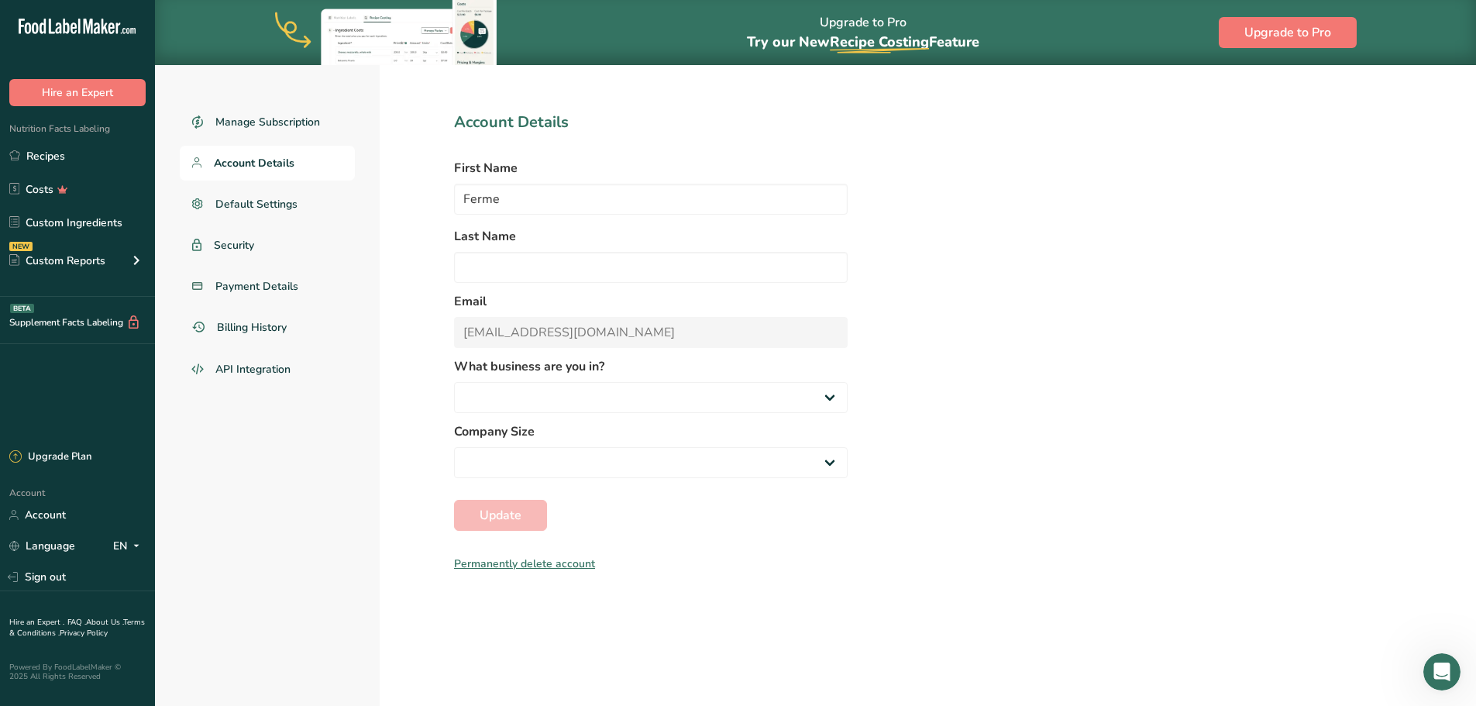
scroll to position [64, 0]
select select "8"
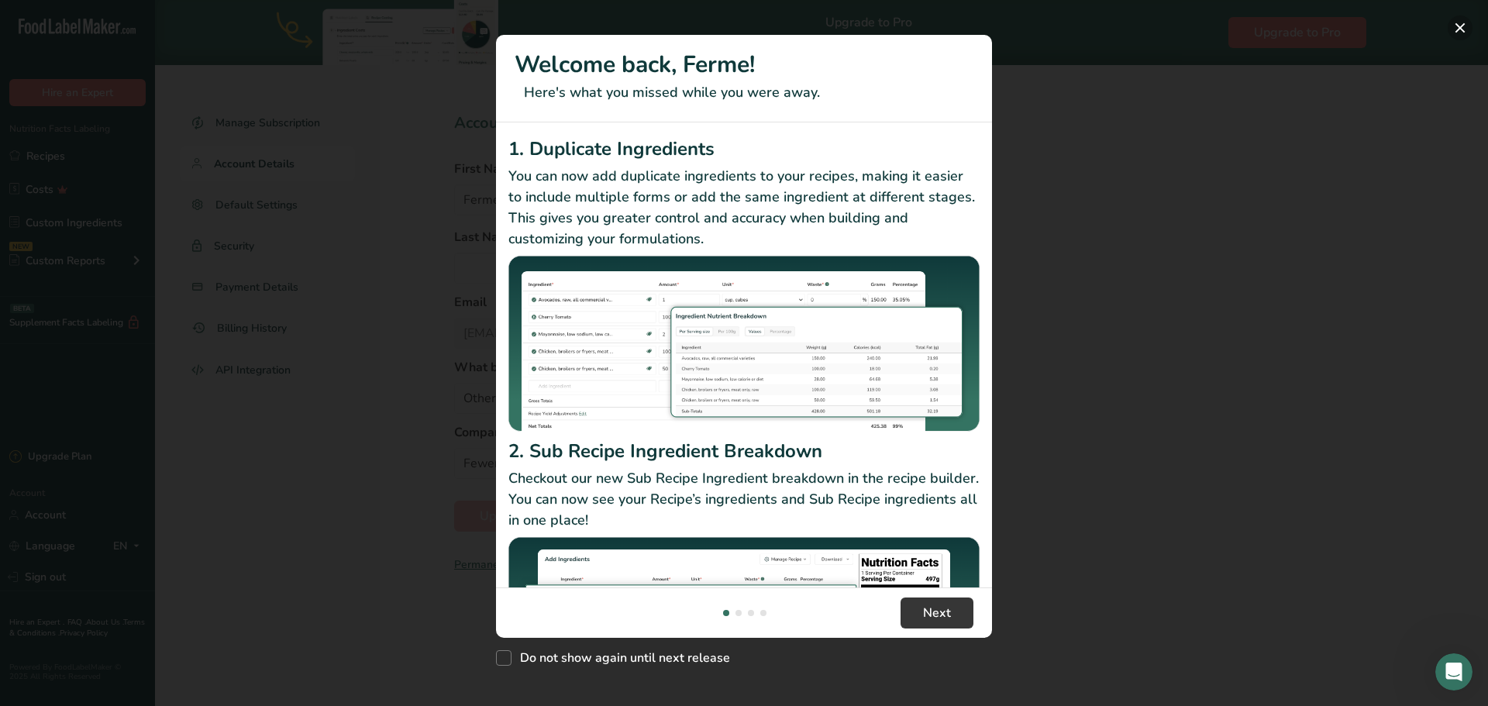
click at [1458, 31] on button "New Features" at bounding box center [1460, 27] width 25 height 25
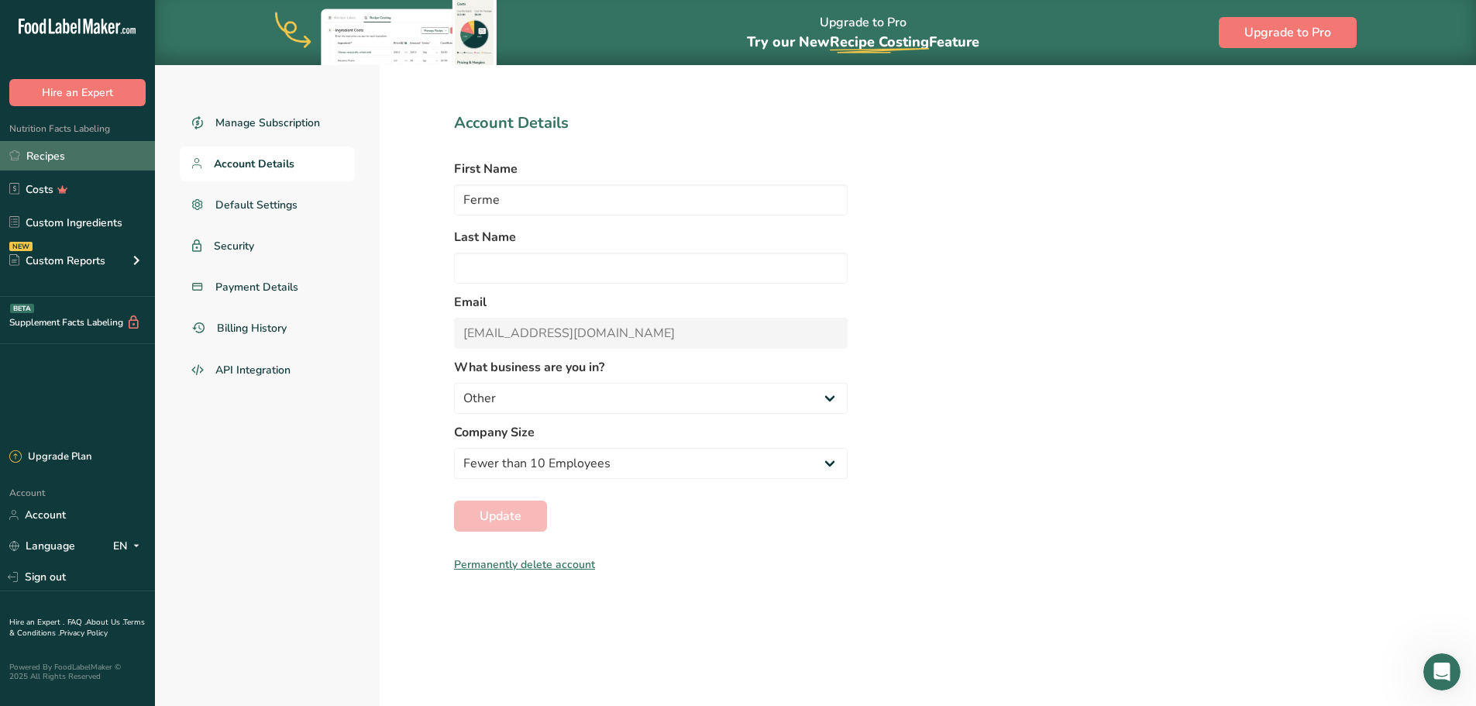
click at [81, 157] on link "Recipes" at bounding box center [77, 155] width 155 height 29
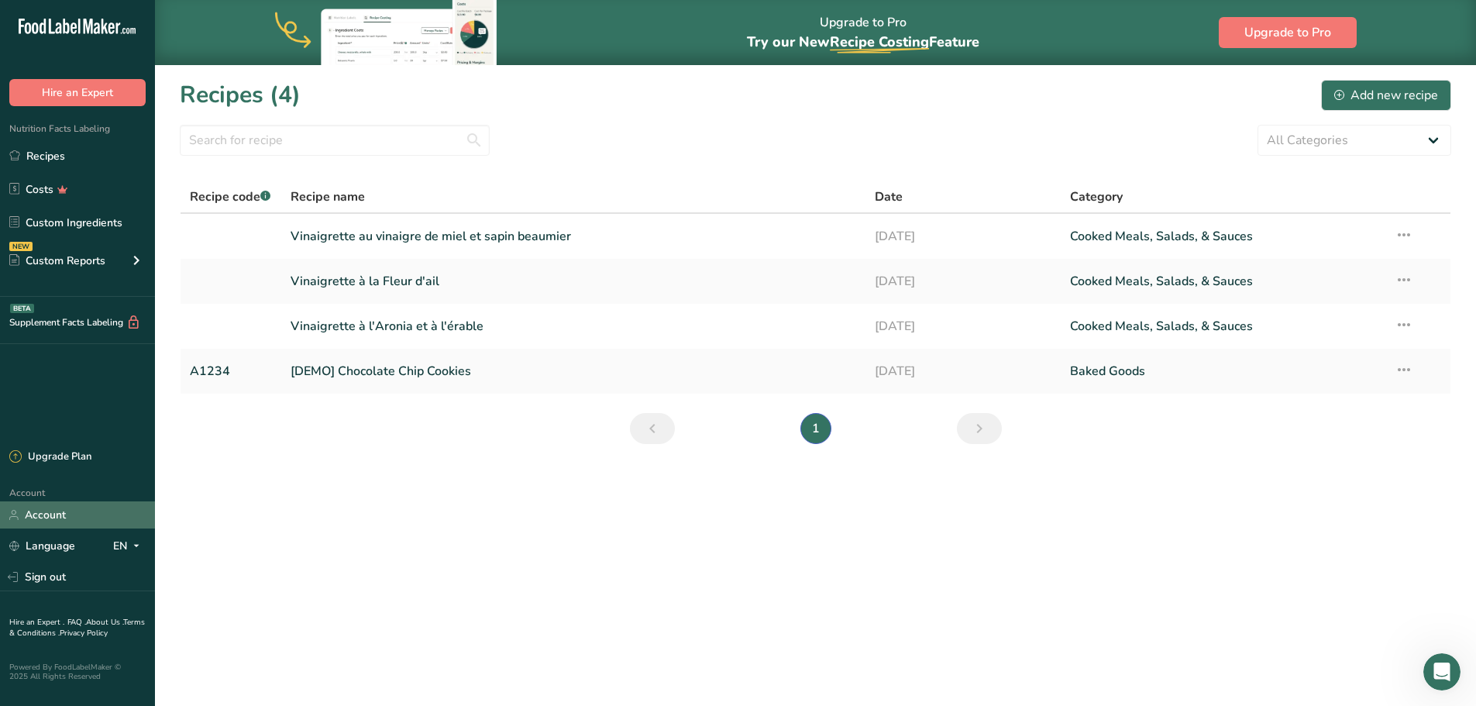
click at [77, 516] on link "Account" at bounding box center [77, 514] width 155 height 27
